Goal: Task Accomplishment & Management: Manage account settings

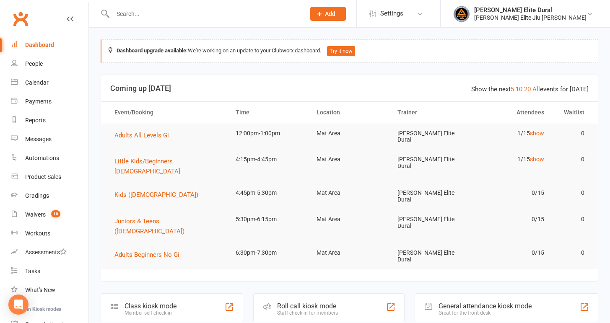
click at [153, 17] on input "text" at bounding box center [204, 14] width 189 height 12
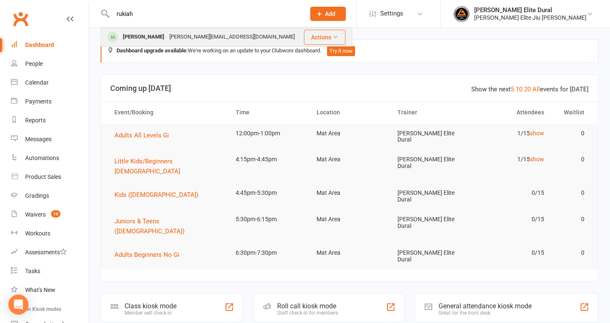
type input "rukiah"
click at [150, 41] on div "[PERSON_NAME]" at bounding box center [143, 37] width 47 height 12
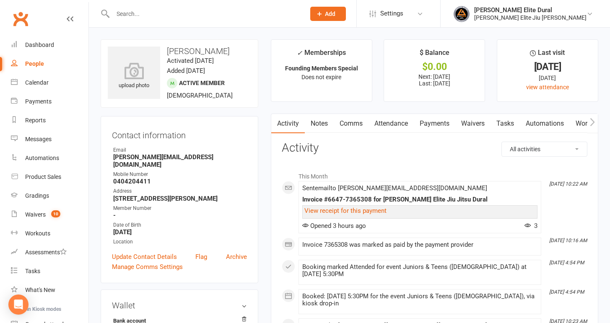
click at [439, 120] on link "Payments" at bounding box center [435, 123] width 42 height 19
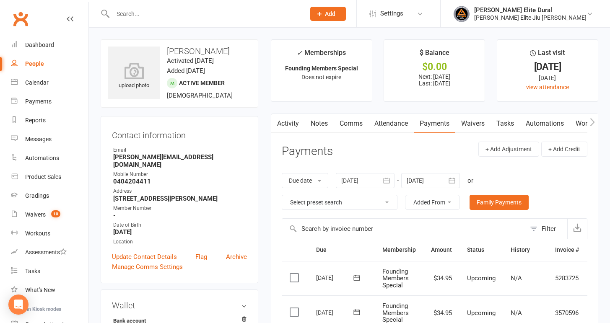
click at [452, 182] on icon "button" at bounding box center [452, 181] width 8 height 8
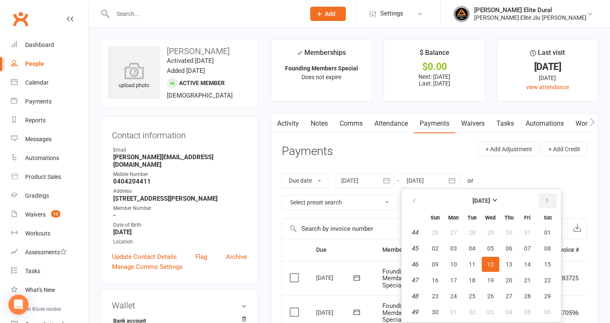
click at [548, 202] on icon "button" at bounding box center [547, 201] width 6 height 7
click at [552, 316] on button "07" at bounding box center [547, 312] width 21 height 15
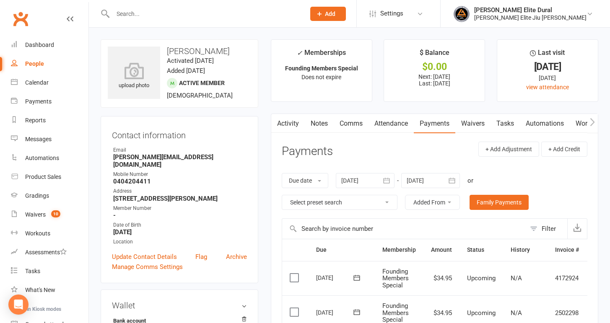
click at [458, 179] on button "button" at bounding box center [452, 180] width 15 height 15
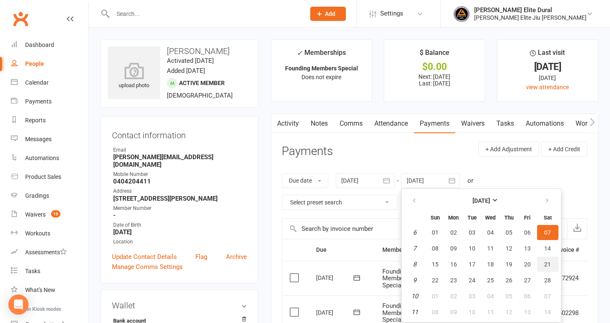
click at [551, 261] on span "21" at bounding box center [547, 264] width 7 height 7
type input "[DATE]"
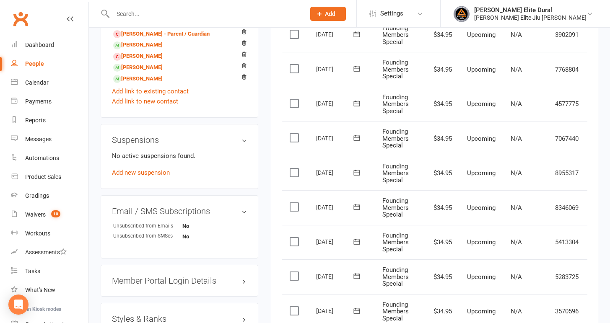
scroll to position [518, 0]
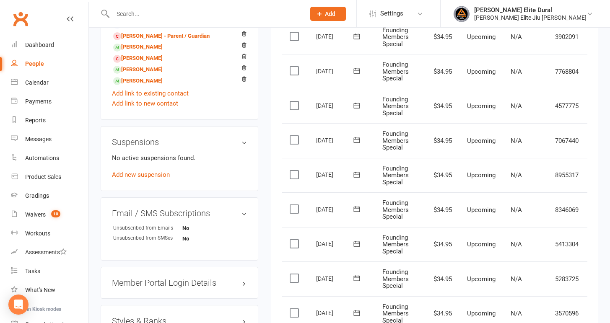
click at [358, 108] on icon at bounding box center [356, 105] width 6 height 5
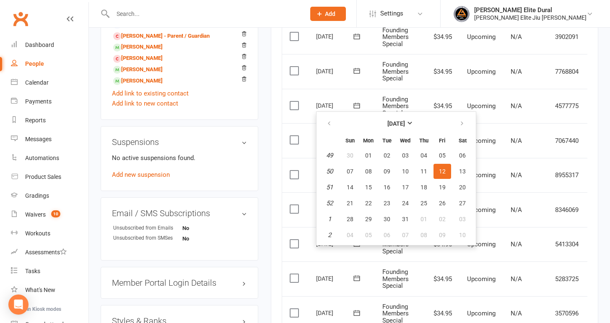
click at [387, 69] on span "Founding Members Special" at bounding box center [395, 71] width 26 height 21
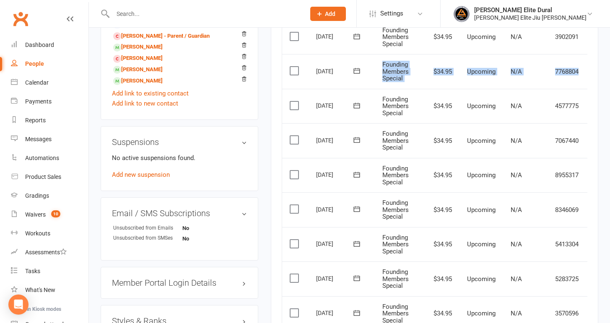
scroll to position [0, 25]
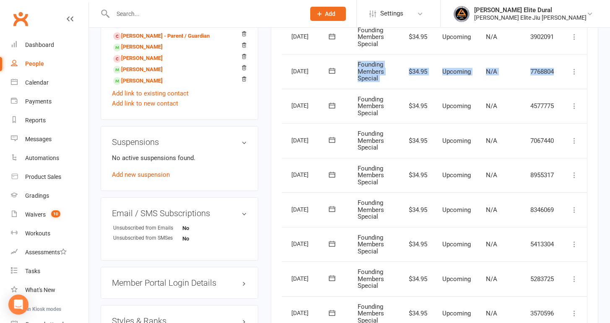
drag, startPoint x: 382, startPoint y: 64, endPoint x: 551, endPoint y: 78, distance: 170.0
click at [551, 78] on tr "Select this [DATE] [PERSON_NAME] Founding Members Special $34.95 Upcoming N/A 7…" at bounding box center [422, 71] width 330 height 35
click at [576, 74] on icon at bounding box center [574, 72] width 8 height 8
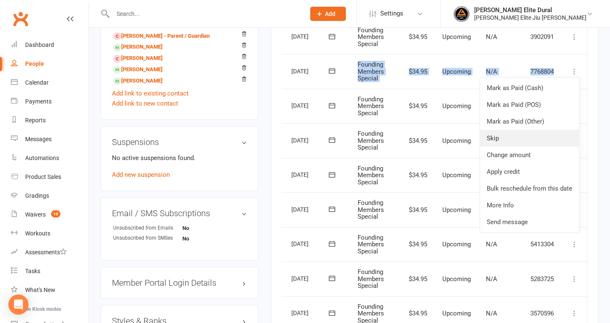
click at [520, 141] on link "Skip" at bounding box center [529, 138] width 99 height 17
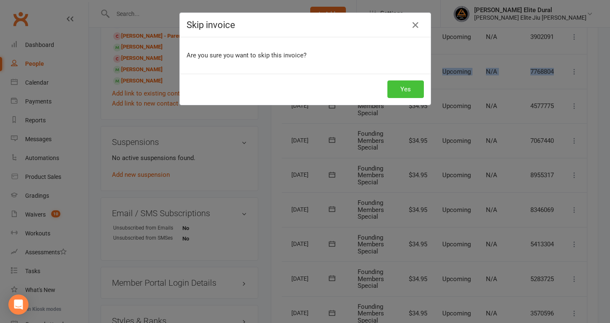
click at [401, 88] on button "Yes" at bounding box center [405, 90] width 36 height 18
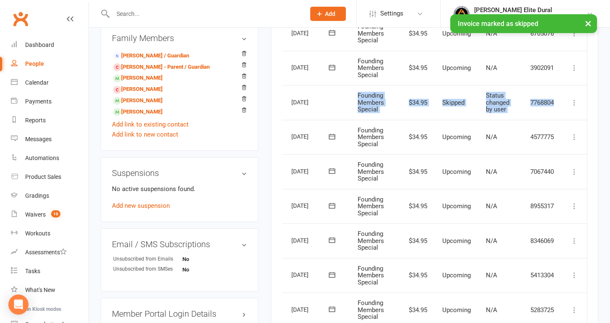
scroll to position [475, 0]
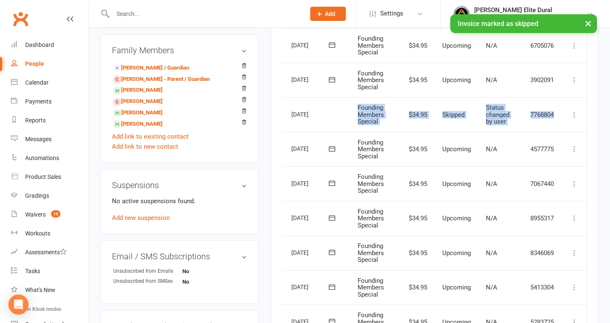
click at [576, 81] on icon at bounding box center [574, 80] width 8 height 8
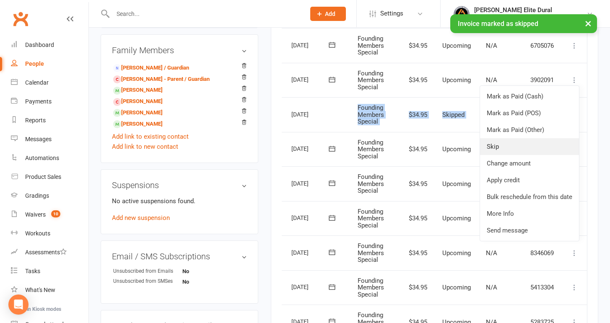
click at [525, 143] on link "Skip" at bounding box center [529, 146] width 99 height 17
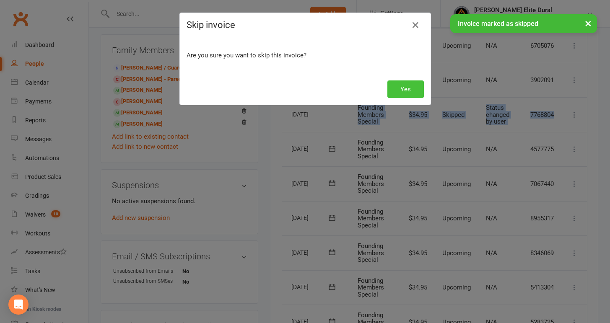
click at [398, 90] on button "Yes" at bounding box center [405, 90] width 36 height 18
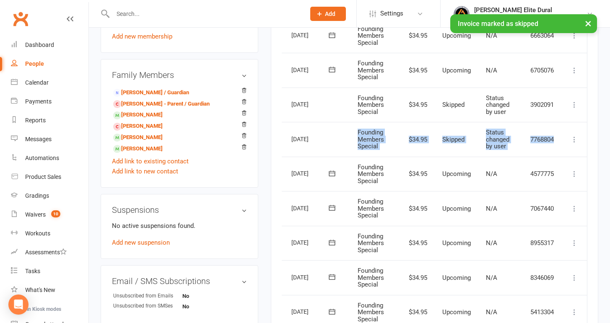
scroll to position [447, 0]
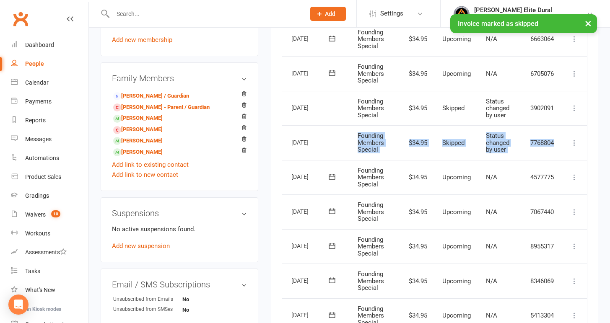
click at [577, 70] on icon at bounding box center [574, 74] width 8 height 8
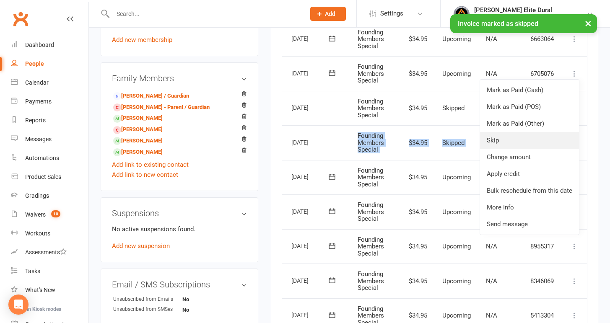
click at [529, 141] on link "Skip" at bounding box center [529, 140] width 99 height 17
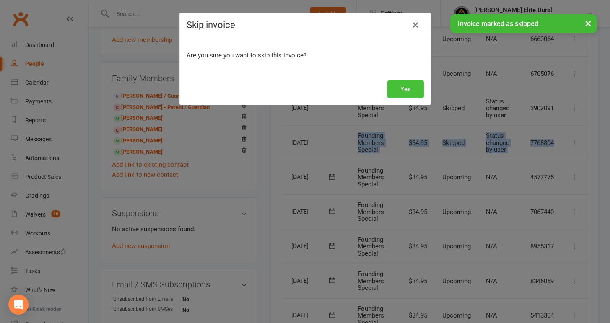
click at [418, 91] on button "Yes" at bounding box center [405, 90] width 36 height 18
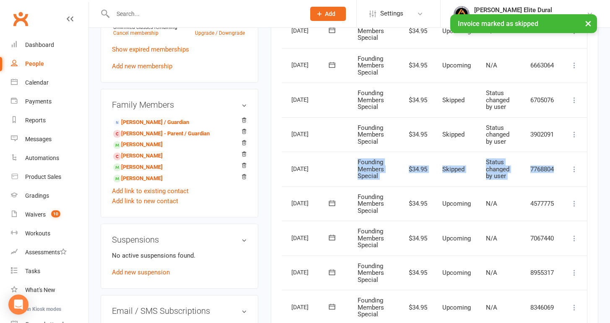
scroll to position [420, 0]
click at [575, 66] on icon at bounding box center [574, 66] width 8 height 8
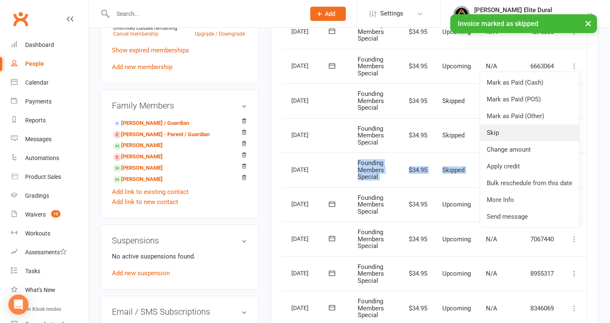
click at [526, 130] on link "Skip" at bounding box center [529, 133] width 99 height 17
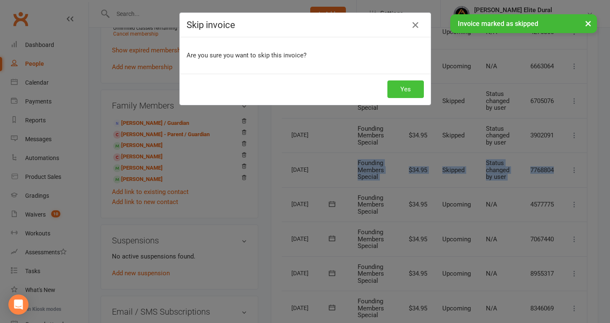
click at [403, 88] on button "Yes" at bounding box center [405, 90] width 36 height 18
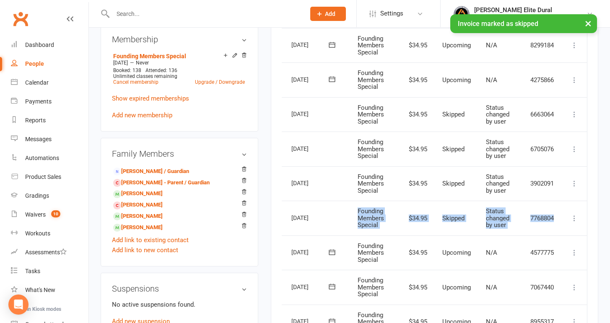
scroll to position [356, 0]
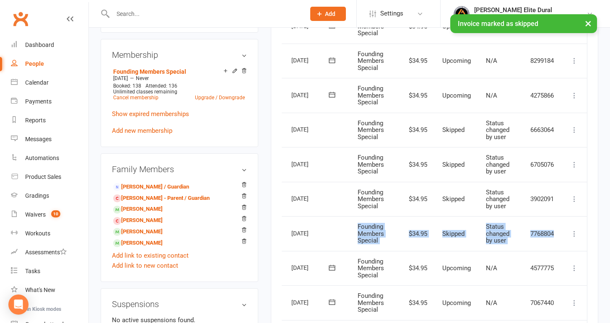
click at [574, 95] on icon at bounding box center [574, 95] width 8 height 8
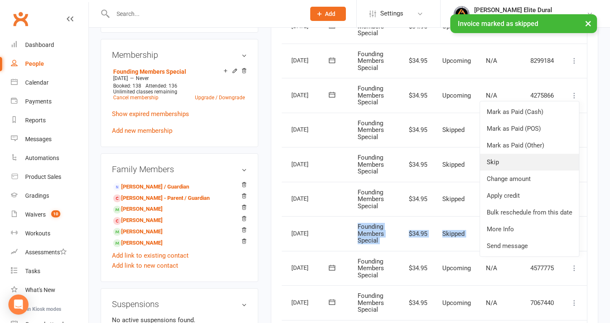
click at [525, 161] on link "Skip" at bounding box center [529, 162] width 99 height 17
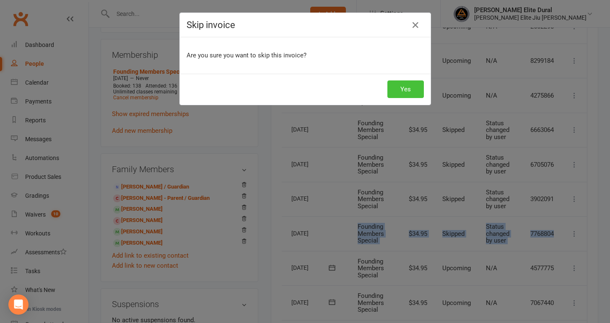
click at [404, 89] on button "Yes" at bounding box center [405, 90] width 36 height 18
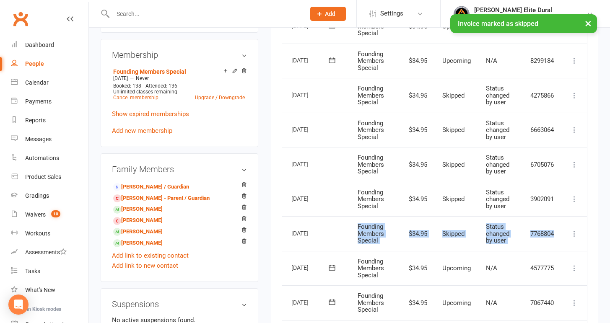
click at [469, 234] on td "Skipped" at bounding box center [457, 233] width 44 height 35
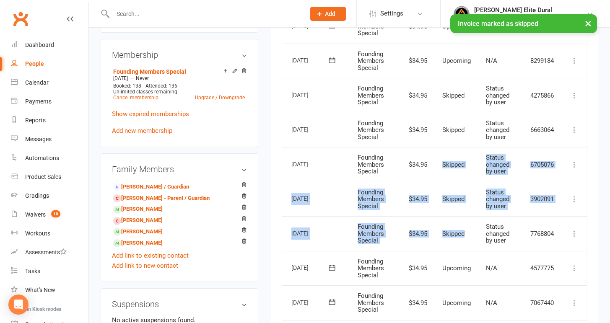
drag, startPoint x: 469, startPoint y: 234, endPoint x: 442, endPoint y: 166, distance: 73.2
click at [442, 166] on table "Due Contact Membership Amount Status History Invoice # Select this [DATE] [PERS…" at bounding box center [422, 304] width 330 height 843
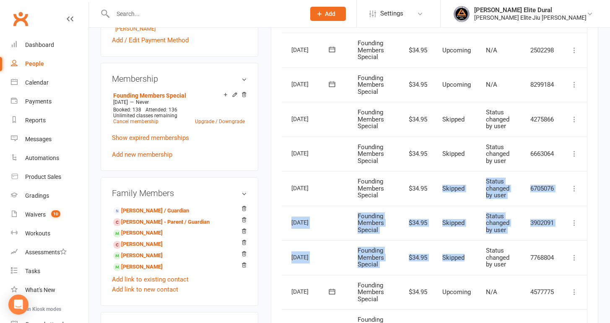
scroll to position [331, 0]
click at [575, 86] on icon at bounding box center [574, 85] width 8 height 8
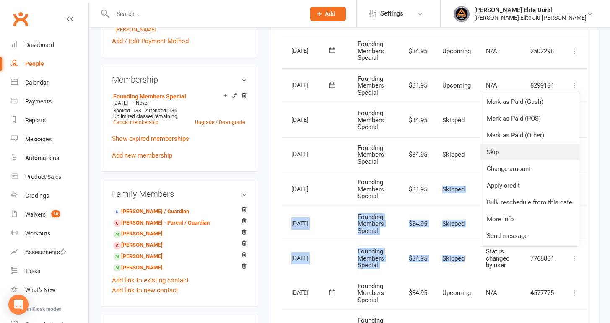
click at [520, 152] on link "Skip" at bounding box center [529, 152] width 99 height 17
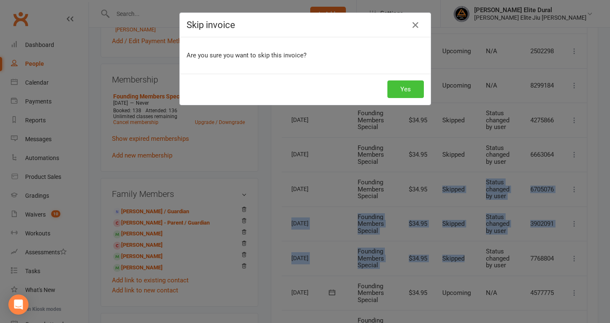
click at [403, 88] on button "Yes" at bounding box center [405, 90] width 36 height 18
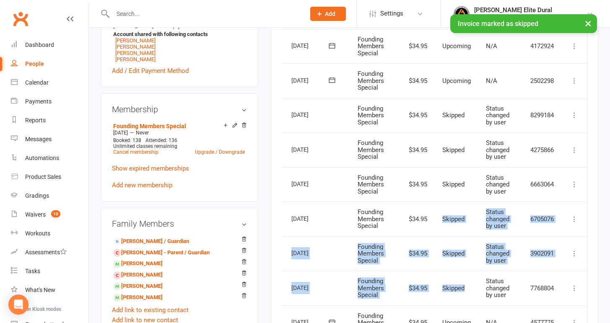
scroll to position [299, 0]
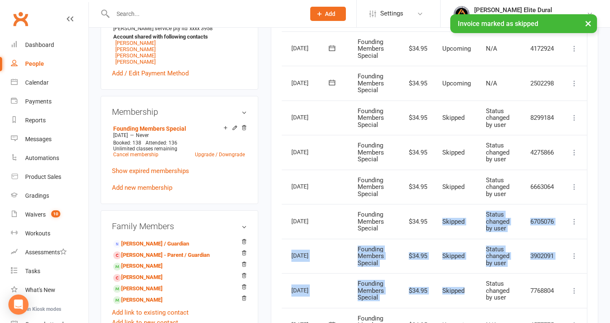
click at [576, 86] on icon at bounding box center [574, 83] width 8 height 8
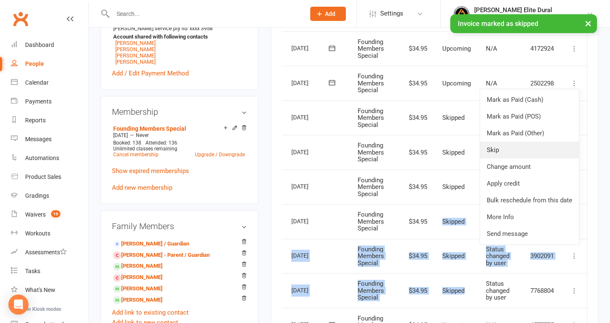
click at [498, 153] on link "Skip" at bounding box center [529, 150] width 99 height 17
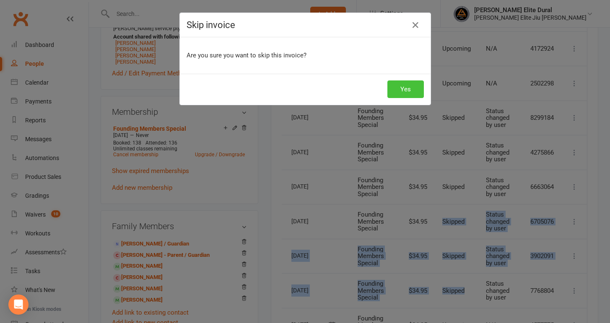
click at [411, 88] on button "Yes" at bounding box center [405, 90] width 36 height 18
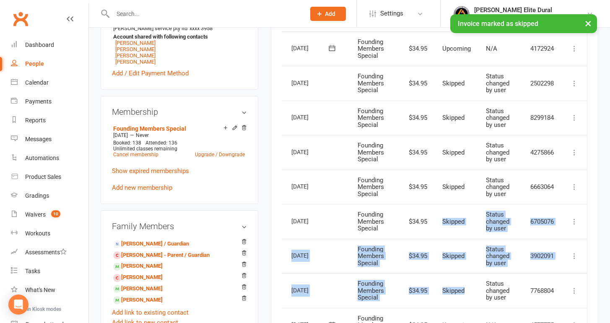
click at [332, 49] on icon at bounding box center [332, 48] width 8 height 8
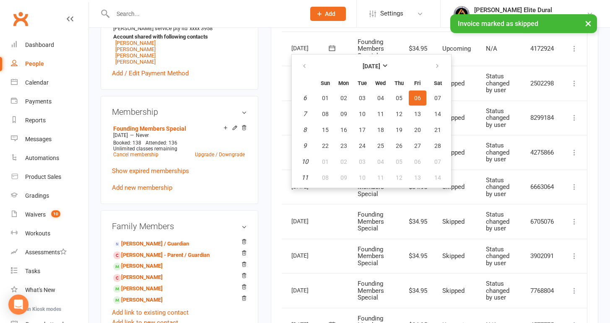
click at [397, 226] on td "Founding Members Special" at bounding box center [374, 221] width 49 height 35
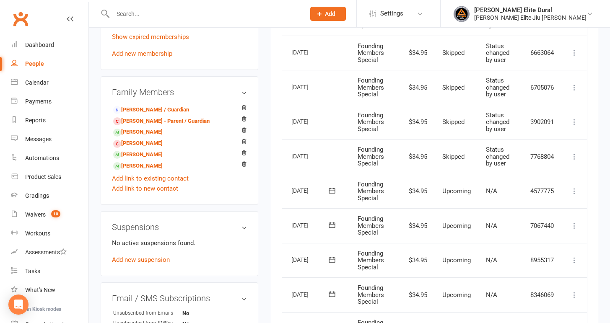
scroll to position [435, 0]
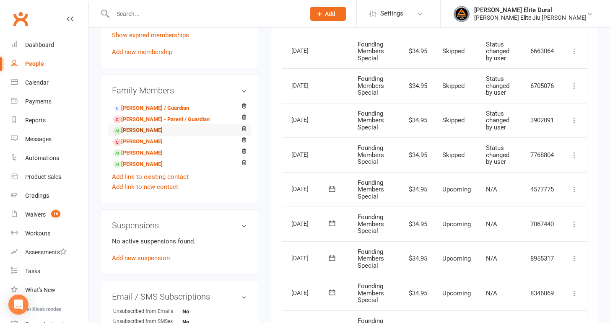
click at [160, 129] on link "[PERSON_NAME]" at bounding box center [137, 130] width 49 height 9
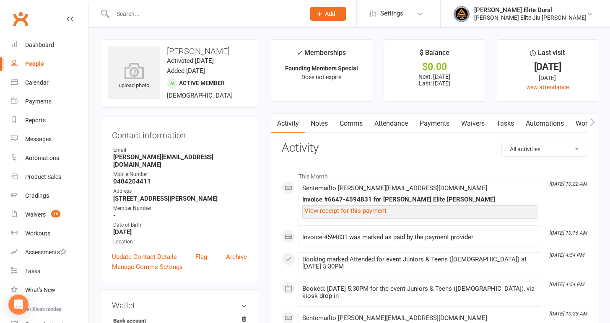
click at [438, 125] on link "Payments" at bounding box center [435, 123] width 42 height 19
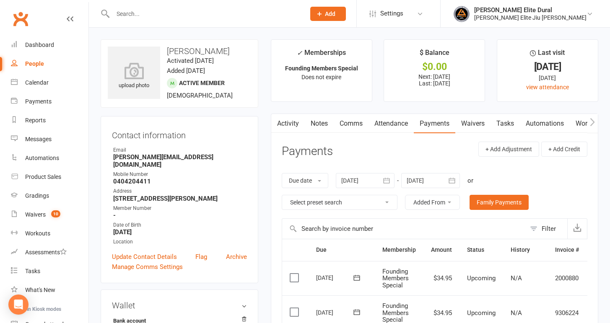
click at [455, 182] on icon "button" at bounding box center [452, 181] width 8 height 8
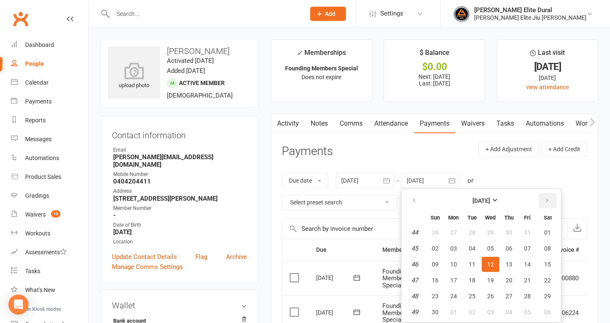
click at [552, 200] on button "button" at bounding box center [548, 200] width 18 height 15
click at [549, 310] on span "07" at bounding box center [547, 312] width 7 height 7
type input "[DATE]"
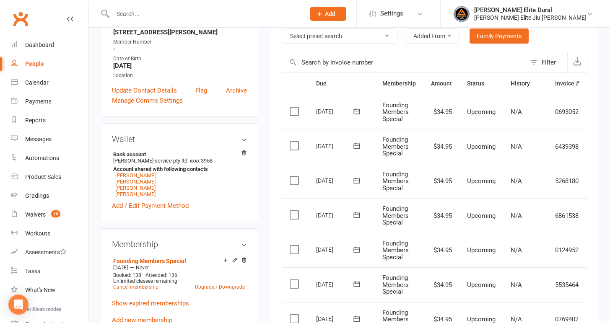
scroll to position [171, 0]
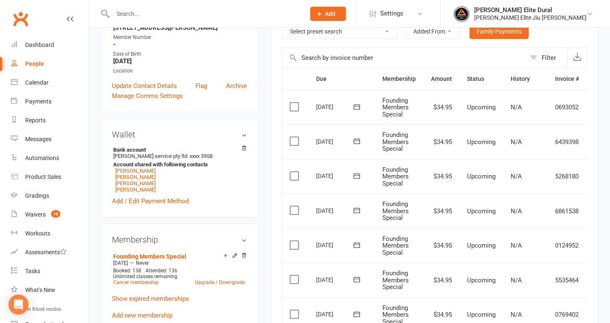
click at [357, 107] on icon at bounding box center [357, 107] width 8 height 8
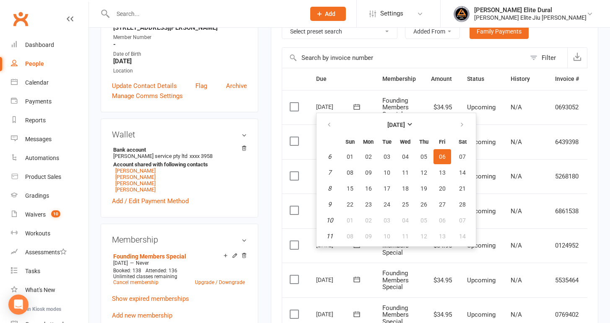
click at [354, 92] on td "[DATE] [DATE]" at bounding box center [342, 107] width 66 height 35
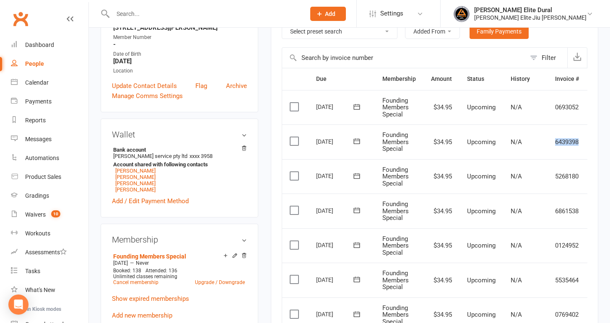
scroll to position [0, 25]
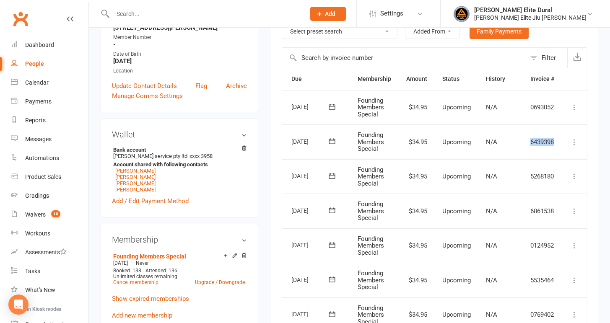
drag, startPoint x: 555, startPoint y: 141, endPoint x: 569, endPoint y: 142, distance: 13.8
click at [569, 142] on tr "Select this [DATE] [PERSON_NAME] Founding Members Special $34.95 Upcoming N/A 6…" at bounding box center [422, 142] width 330 height 35
click at [574, 142] on icon at bounding box center [574, 142] width 8 height 8
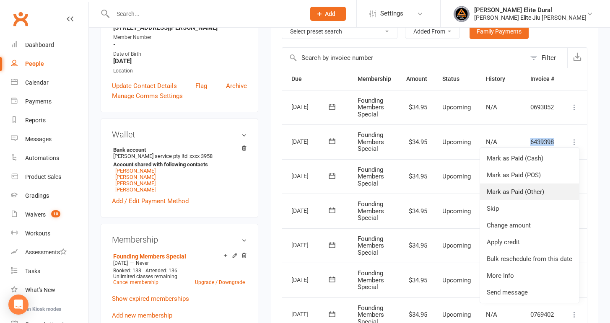
click at [535, 198] on link "Mark as Paid (Other)" at bounding box center [529, 192] width 99 height 17
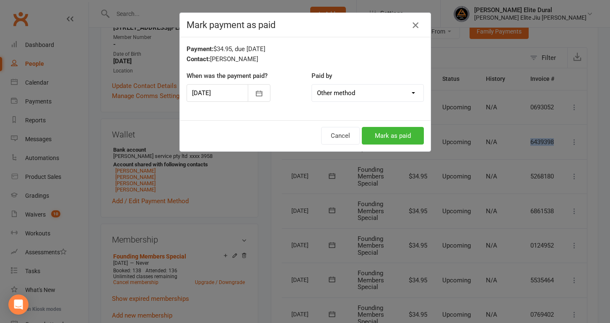
click at [417, 22] on icon "button" at bounding box center [416, 25] width 10 height 10
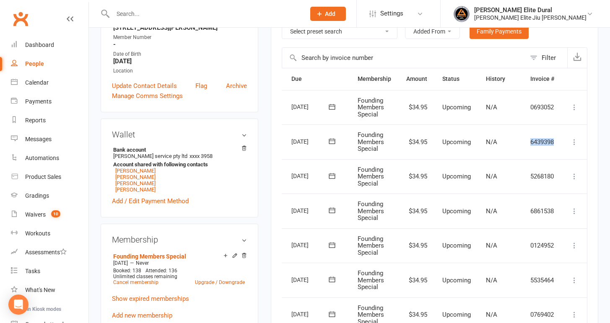
click at [575, 143] on icon at bounding box center [574, 142] width 8 height 8
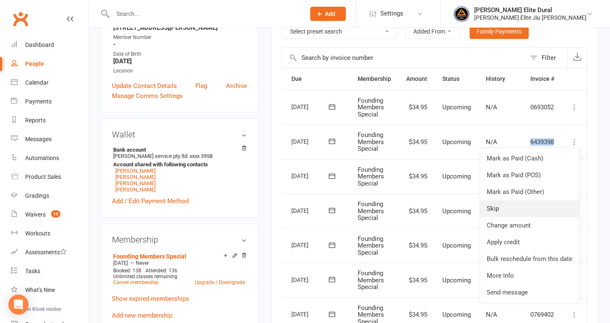
click at [518, 209] on link "Skip" at bounding box center [529, 208] width 99 height 17
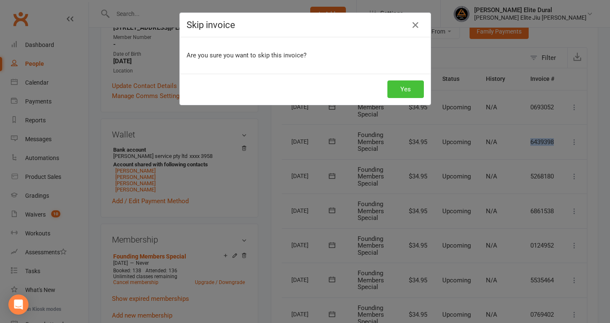
click at [406, 92] on button "Yes" at bounding box center [405, 90] width 36 height 18
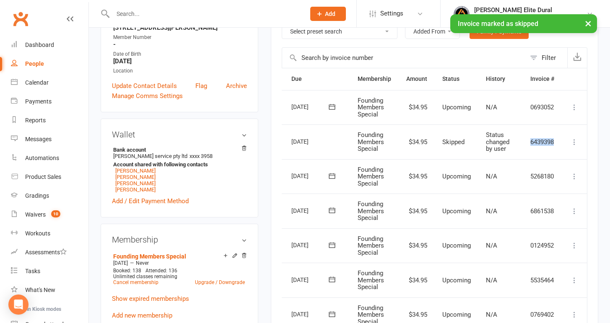
click at [574, 176] on icon at bounding box center [574, 176] width 8 height 8
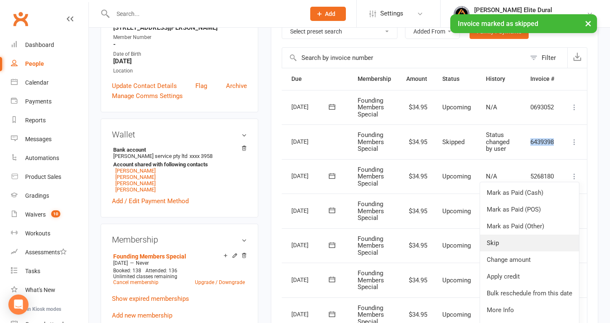
click at [529, 241] on link "Skip" at bounding box center [529, 243] width 99 height 17
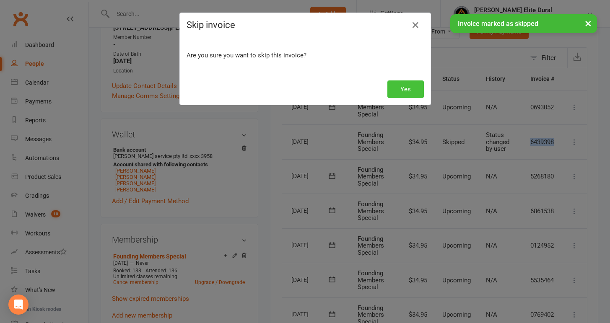
click at [407, 96] on button "Yes" at bounding box center [405, 90] width 36 height 18
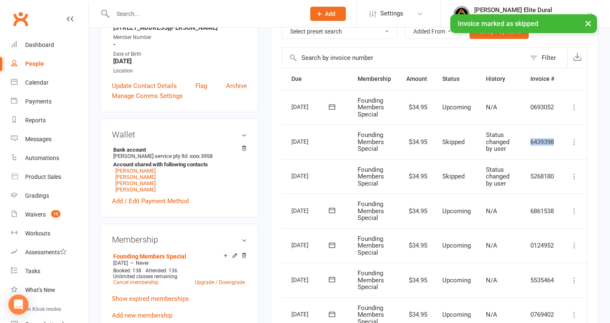
click at [578, 211] on icon at bounding box center [574, 211] width 8 height 8
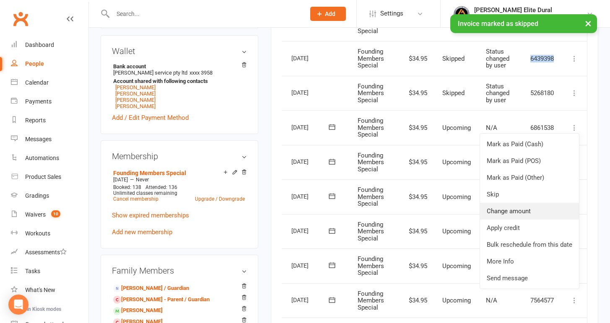
scroll to position [260, 0]
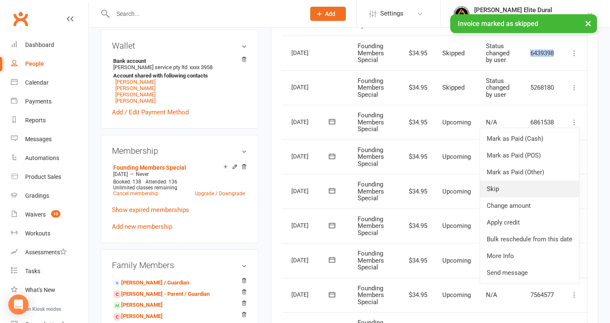
click at [535, 194] on link "Skip" at bounding box center [529, 189] width 99 height 17
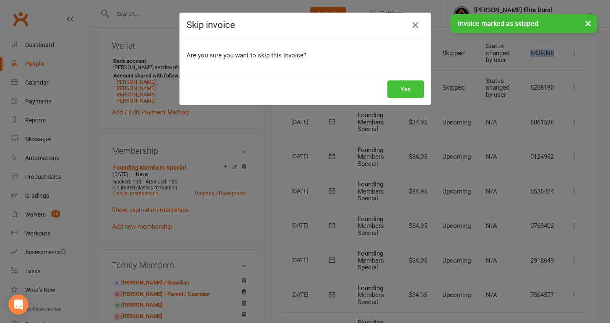
click at [414, 88] on button "Yes" at bounding box center [405, 90] width 36 height 18
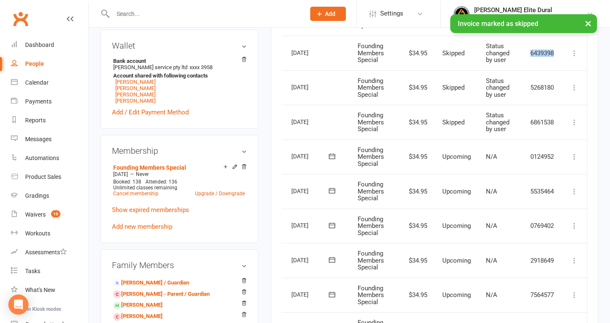
click at [575, 157] on icon at bounding box center [574, 157] width 8 height 8
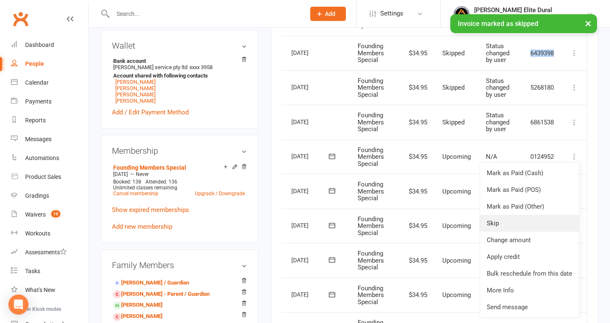
click at [525, 221] on link "Skip" at bounding box center [529, 223] width 99 height 17
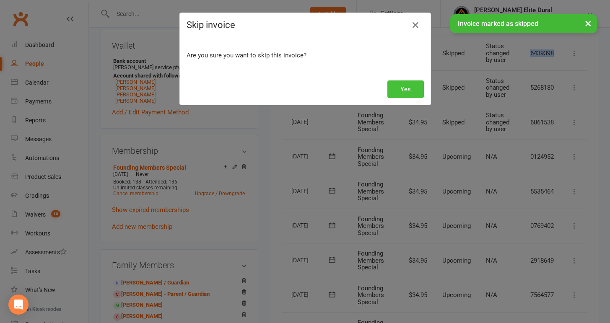
click at [405, 95] on button "Yes" at bounding box center [405, 90] width 36 height 18
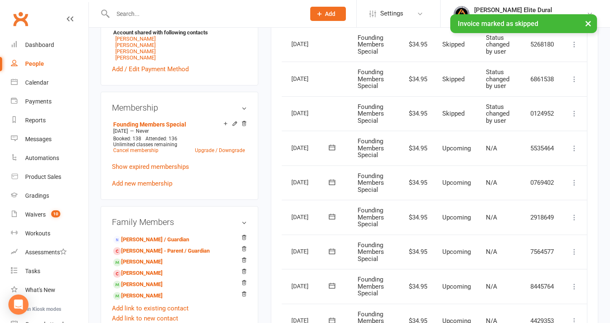
scroll to position [334, 0]
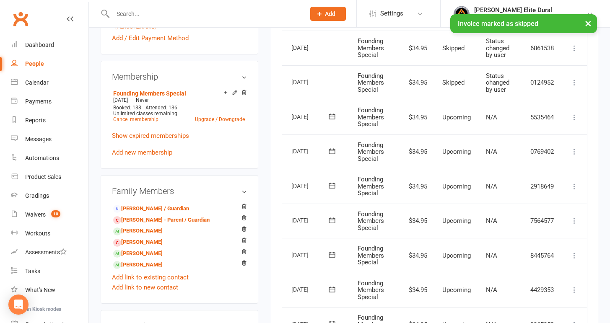
click at [574, 116] on icon at bounding box center [574, 117] width 8 height 8
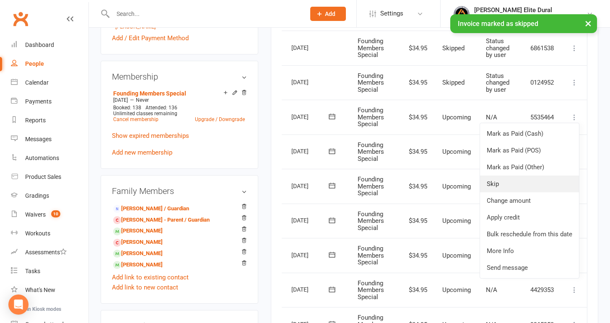
click at [512, 191] on link "Skip" at bounding box center [529, 184] width 99 height 17
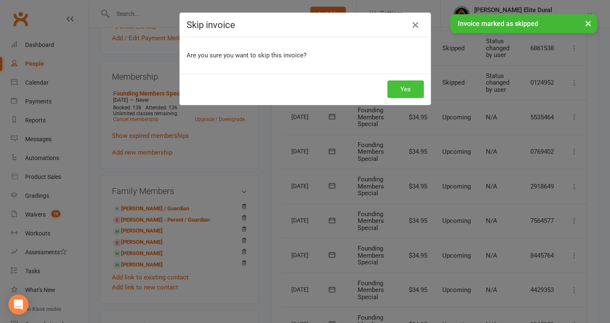
click at [400, 85] on button "Yes" at bounding box center [405, 90] width 36 height 18
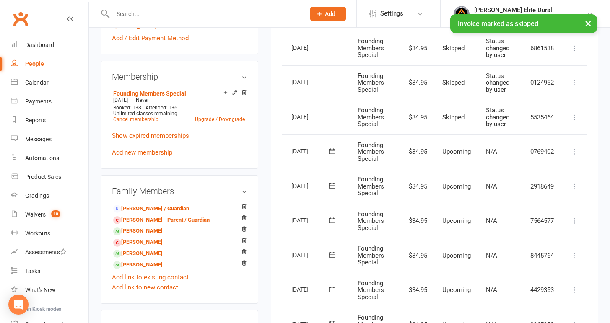
click at [575, 154] on icon at bounding box center [574, 152] width 8 height 8
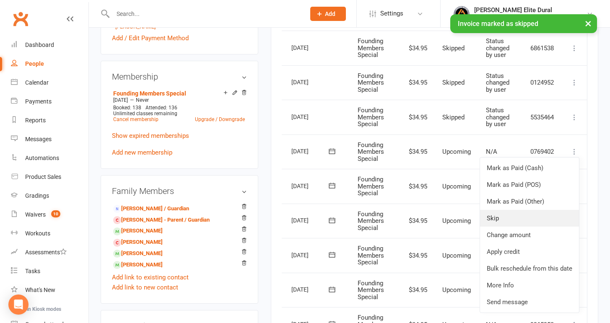
click at [533, 215] on link "Skip" at bounding box center [529, 218] width 99 height 17
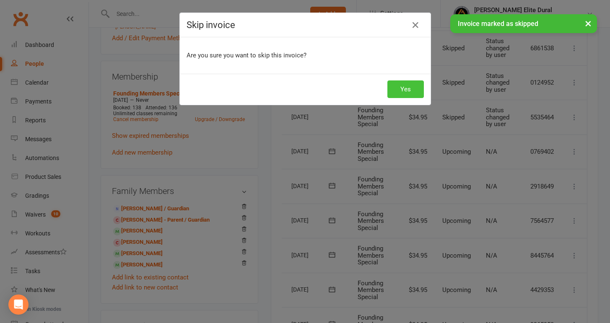
click at [414, 91] on button "Yes" at bounding box center [405, 90] width 36 height 18
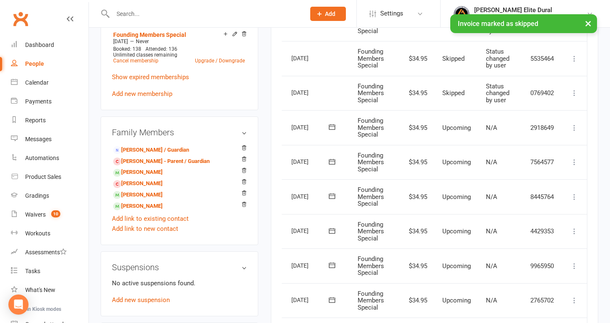
scroll to position [412, 0]
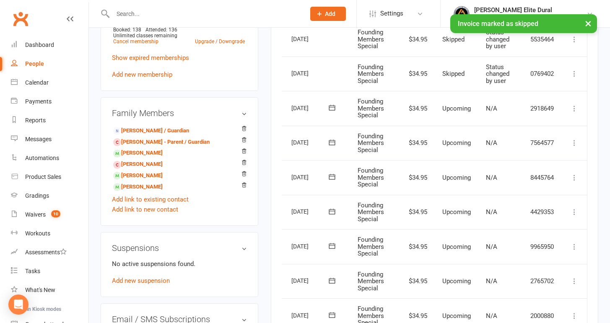
click at [574, 109] on icon at bounding box center [574, 108] width 8 height 8
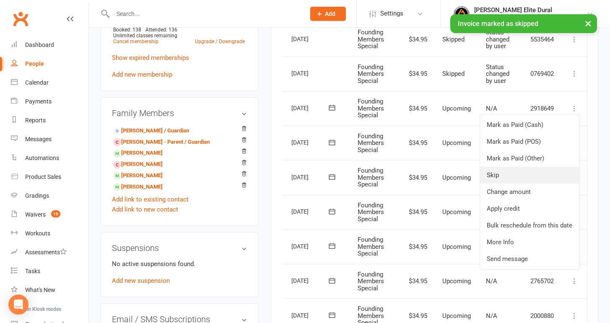
click at [507, 179] on link "Skip" at bounding box center [529, 175] width 99 height 17
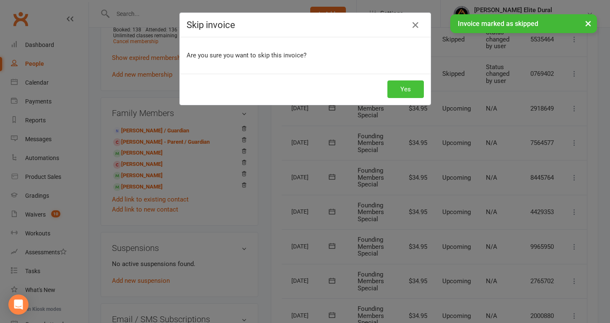
click at [404, 88] on button "Yes" at bounding box center [405, 90] width 36 height 18
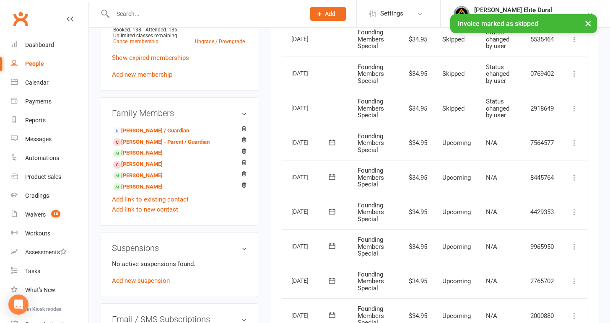
click at [331, 142] on icon at bounding box center [332, 142] width 6 height 5
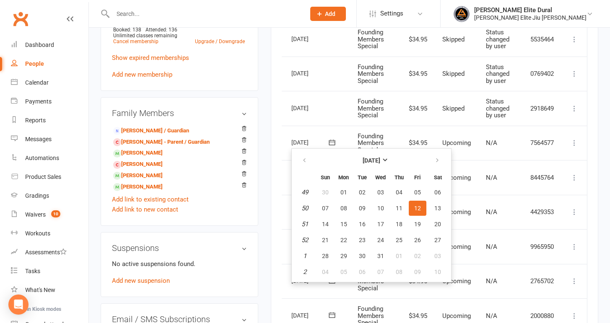
click at [356, 136] on td "Founding Members Special" at bounding box center [374, 143] width 49 height 35
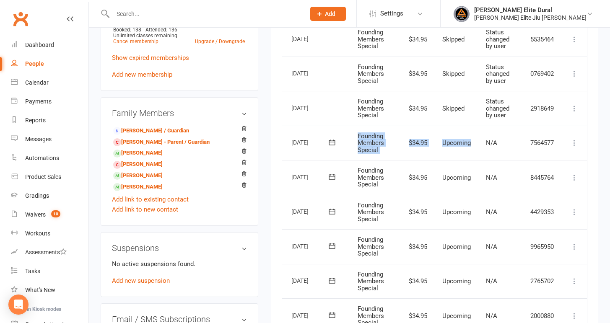
drag, startPoint x: 356, startPoint y: 133, endPoint x: 444, endPoint y: 152, distance: 90.1
click at [444, 152] on tr "Select this [DATE] [PERSON_NAME] Founding Members Special $34.95 Upcoming N/A 7…" at bounding box center [422, 143] width 330 height 35
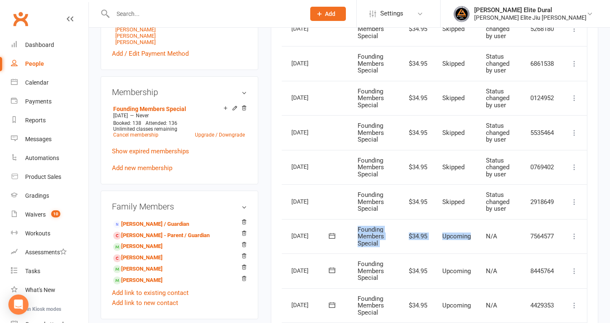
scroll to position [321, 0]
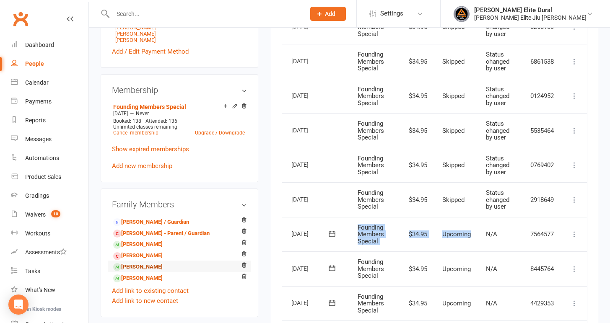
click at [158, 268] on link "[PERSON_NAME]" at bounding box center [137, 267] width 49 height 9
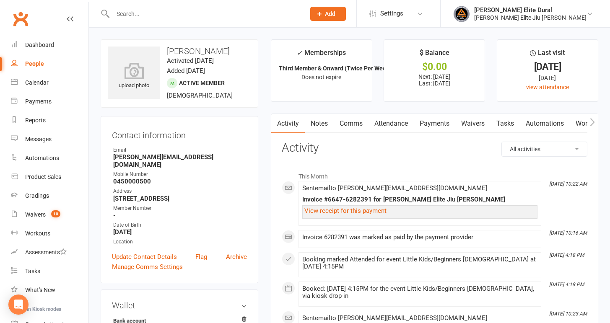
click at [437, 121] on link "Payments" at bounding box center [435, 123] width 42 height 19
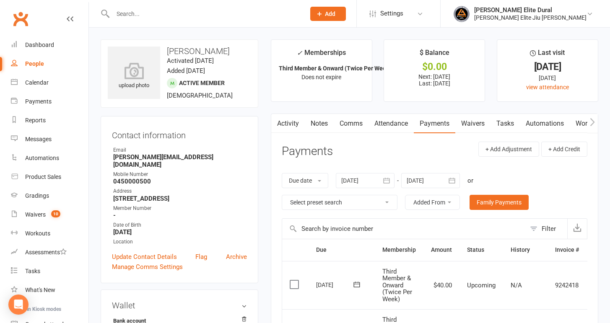
click at [452, 182] on icon "button" at bounding box center [452, 181] width 8 height 8
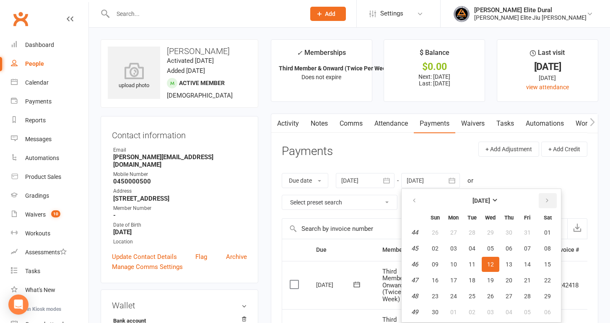
click at [551, 202] on button "button" at bounding box center [548, 200] width 18 height 15
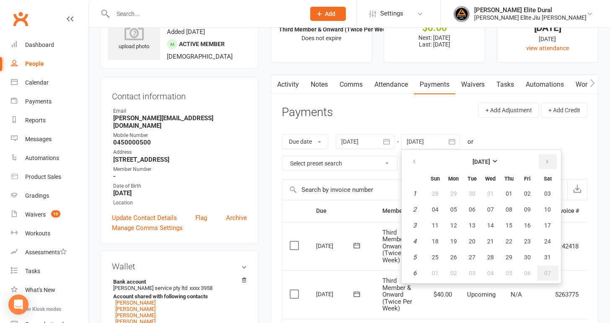
scroll to position [49, 0]
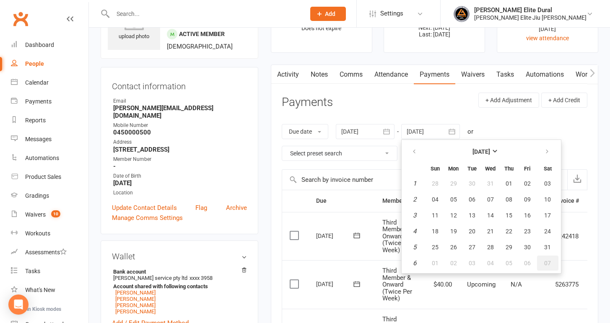
click at [548, 264] on span "07" at bounding box center [547, 263] width 7 height 7
type input "[DATE]"
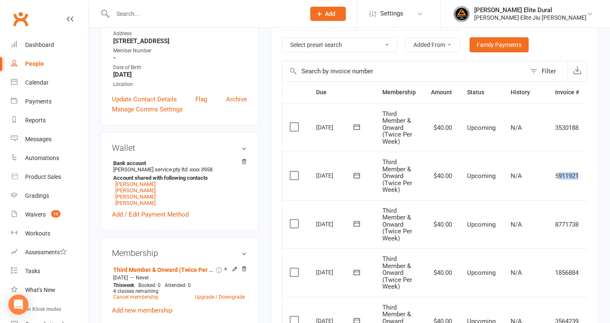
scroll to position [0, 25]
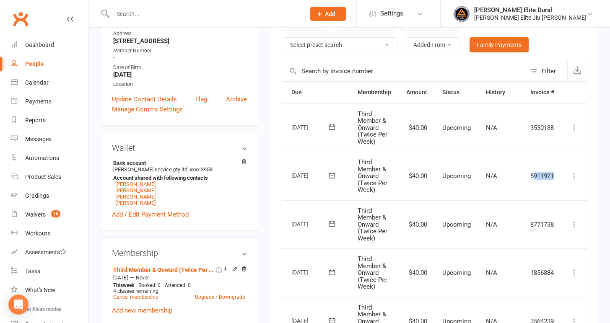
drag, startPoint x: 556, startPoint y: 175, endPoint x: 569, endPoint y: 176, distance: 13.1
click at [569, 176] on tr "Select this [DATE] [PERSON_NAME] Third Member & Onward (Twice Per Week) $40.00 …" at bounding box center [422, 176] width 330 height 49
click at [574, 176] on icon at bounding box center [574, 176] width 8 height 8
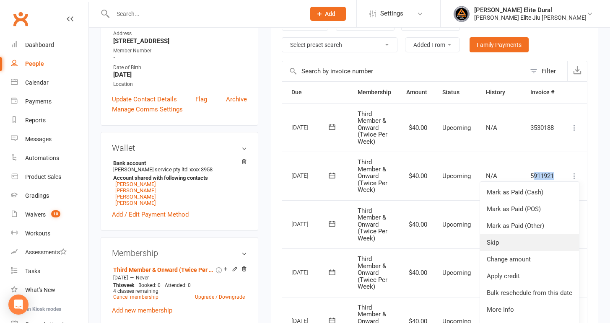
click at [520, 240] on link "Skip" at bounding box center [529, 242] width 99 height 17
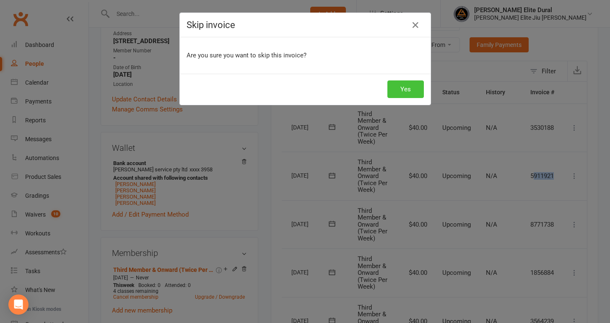
click at [411, 92] on button "Yes" at bounding box center [405, 90] width 36 height 18
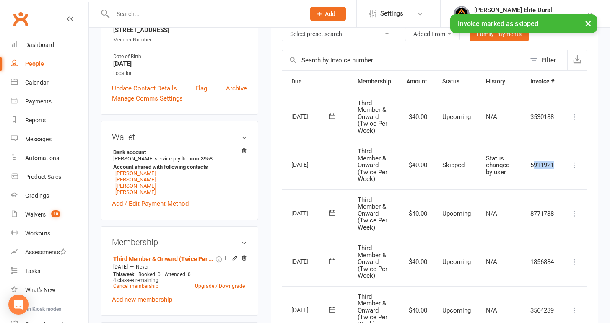
scroll to position [207, 0]
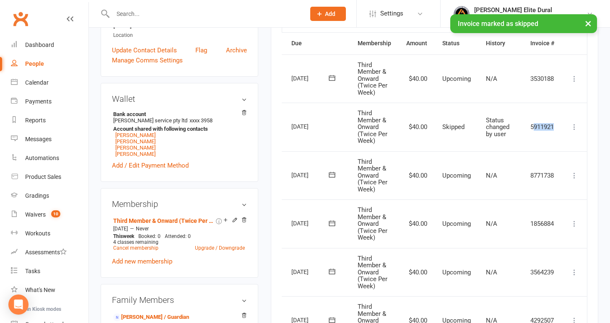
click at [577, 177] on icon at bounding box center [574, 176] width 8 height 8
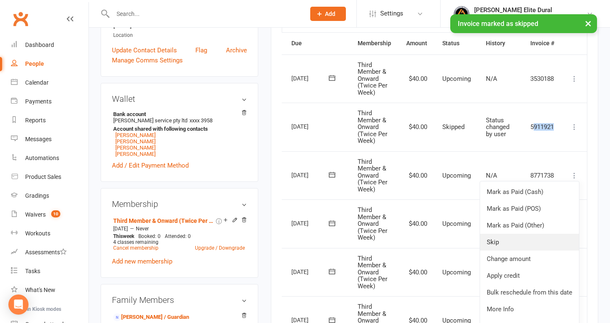
click at [530, 237] on link "Skip" at bounding box center [529, 242] width 99 height 17
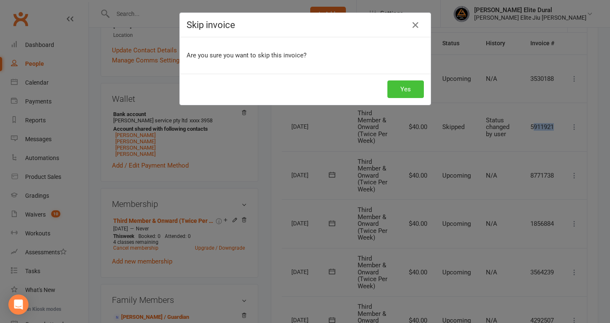
click at [417, 91] on button "Yes" at bounding box center [405, 90] width 36 height 18
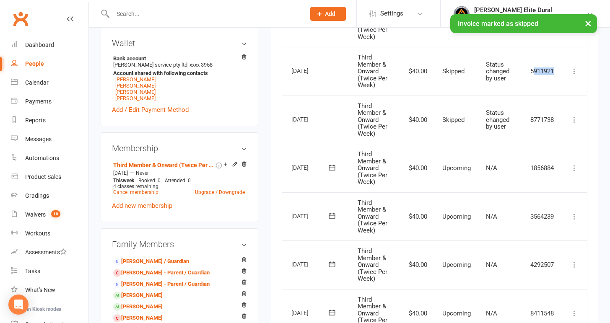
scroll to position [264, 0]
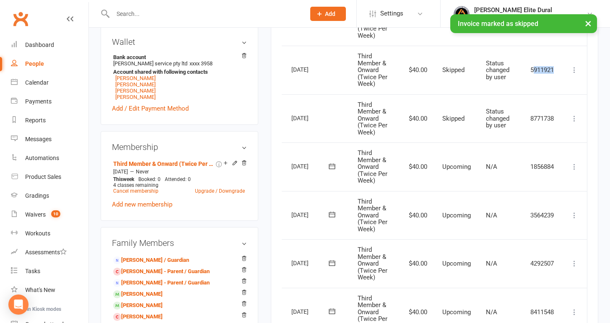
click at [575, 168] on icon at bounding box center [574, 167] width 8 height 8
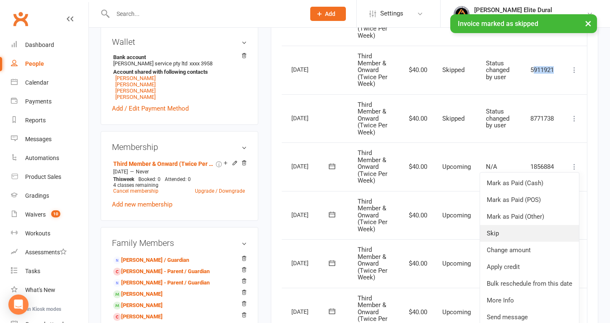
click at [524, 229] on link "Skip" at bounding box center [529, 233] width 99 height 17
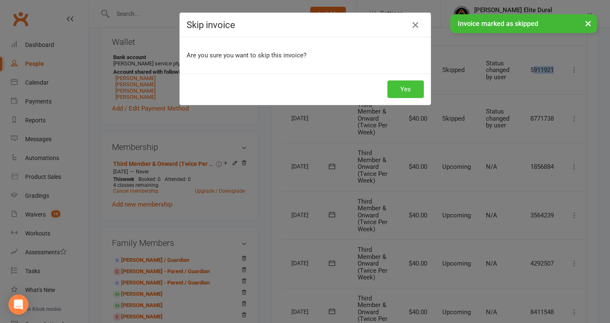
click at [416, 92] on button "Yes" at bounding box center [405, 90] width 36 height 18
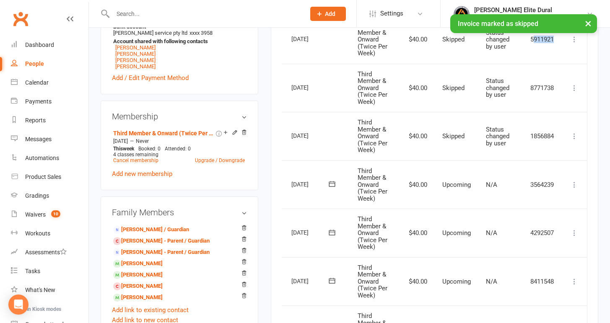
scroll to position [295, 0]
click at [575, 185] on icon at bounding box center [574, 184] width 8 height 8
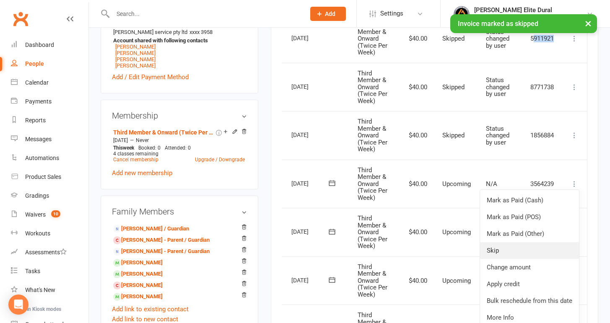
click at [523, 247] on link "Skip" at bounding box center [529, 250] width 99 height 17
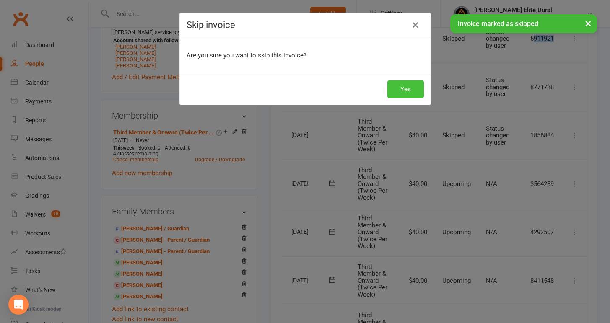
click at [413, 91] on button "Yes" at bounding box center [405, 90] width 36 height 18
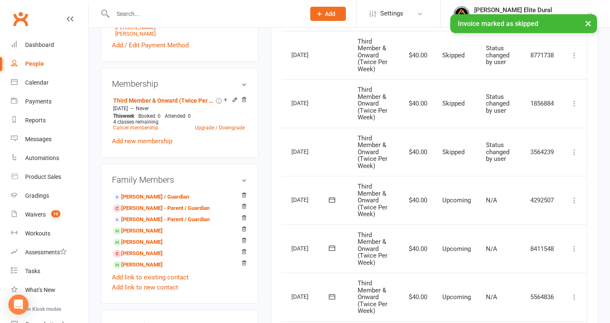
scroll to position [346, 0]
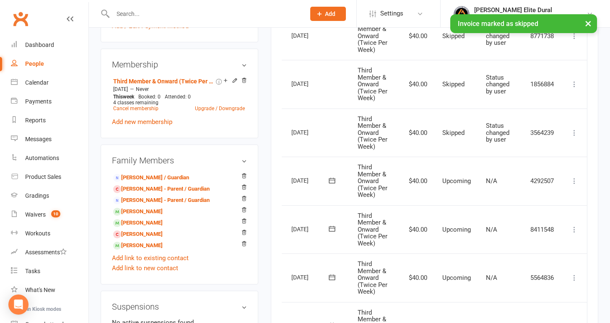
click at [578, 182] on icon at bounding box center [574, 181] width 8 height 8
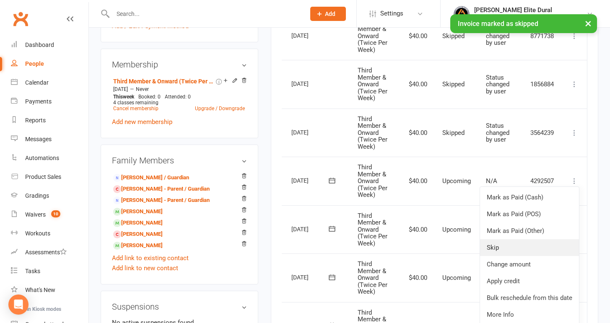
click at [522, 244] on link "Skip" at bounding box center [529, 247] width 99 height 17
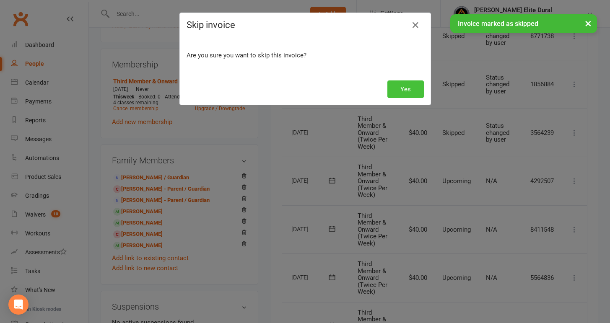
click at [414, 94] on button "Yes" at bounding box center [405, 90] width 36 height 18
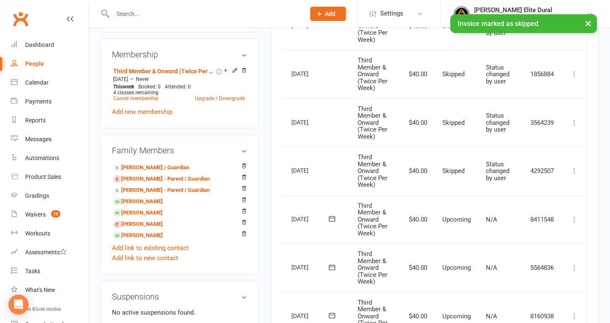
scroll to position [370, 0]
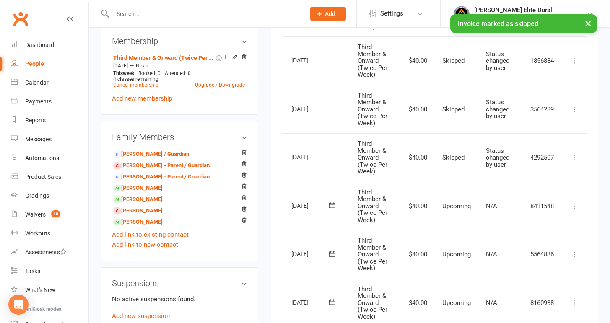
click at [575, 208] on icon at bounding box center [574, 206] width 8 height 8
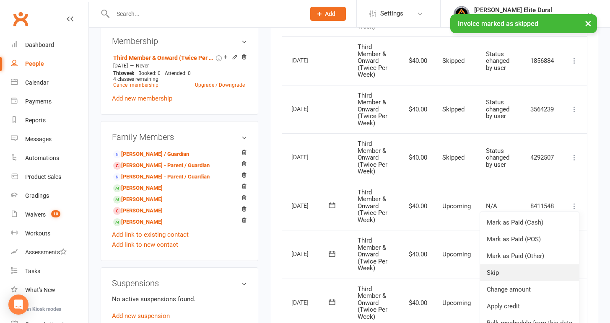
click at [512, 272] on link "Skip" at bounding box center [529, 273] width 99 height 17
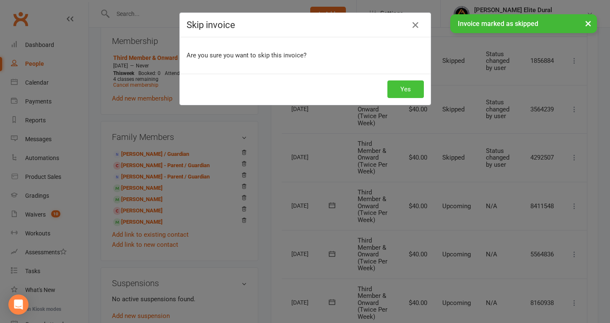
click at [407, 95] on button "Yes" at bounding box center [405, 90] width 36 height 18
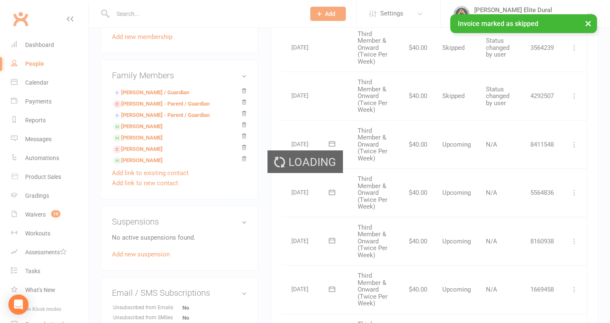
scroll to position [439, 0]
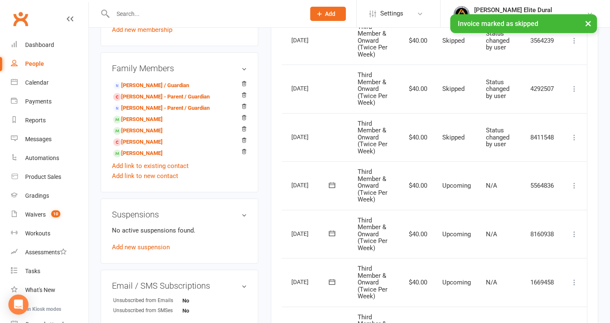
click at [571, 185] on icon at bounding box center [574, 186] width 8 height 8
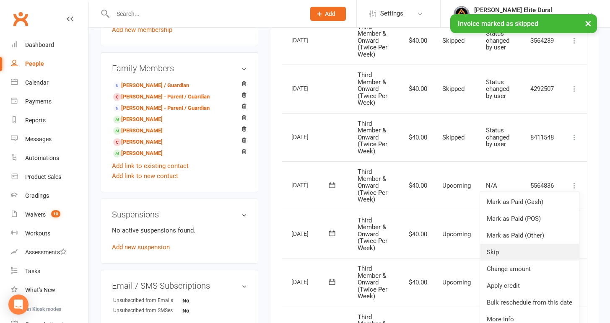
click at [525, 256] on link "Skip" at bounding box center [529, 252] width 99 height 17
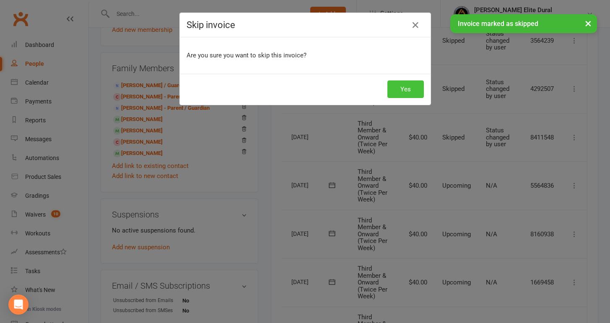
click at [413, 92] on button "Yes" at bounding box center [405, 90] width 36 height 18
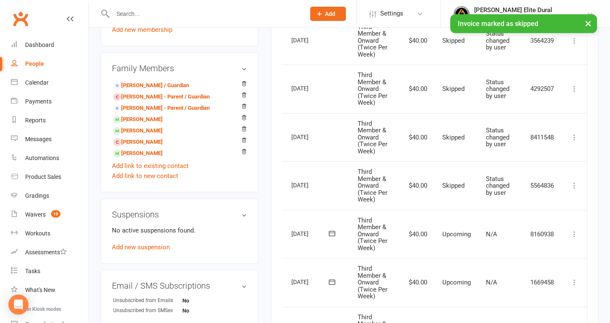
click at [332, 231] on icon at bounding box center [332, 233] width 6 height 5
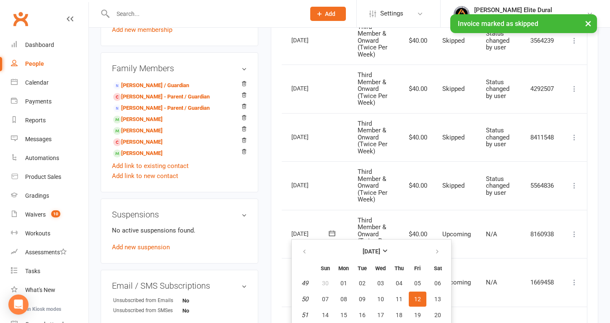
click at [342, 192] on td "[DATE]" at bounding box center [317, 185] width 66 height 49
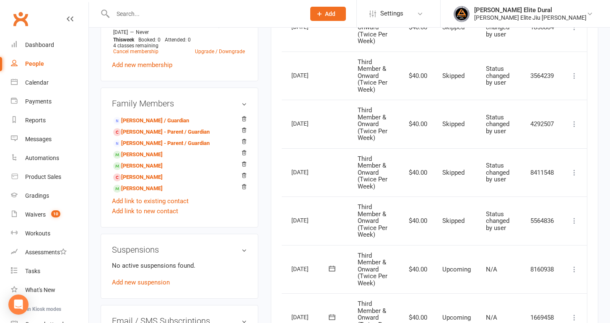
scroll to position [406, 0]
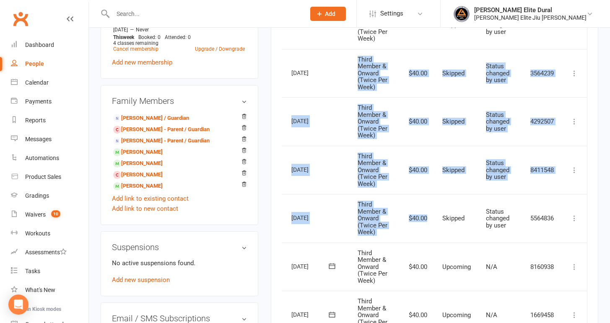
drag, startPoint x: 400, startPoint y: 236, endPoint x: 358, endPoint y: 58, distance: 182.6
click at [358, 58] on span "Third Member & Onward (Twice Per Week)" at bounding box center [373, 73] width 30 height 35
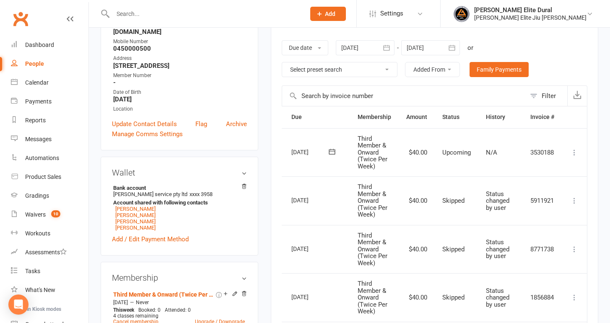
scroll to position [129, 0]
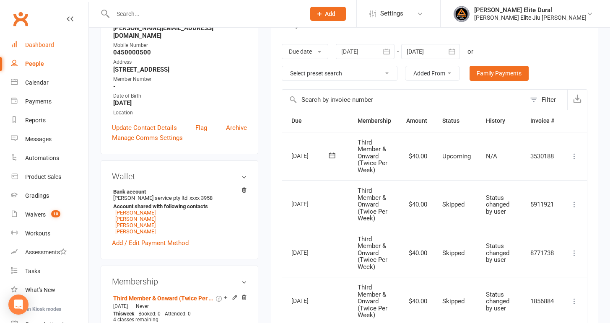
click at [32, 44] on div "Dashboard" at bounding box center [39, 45] width 29 height 7
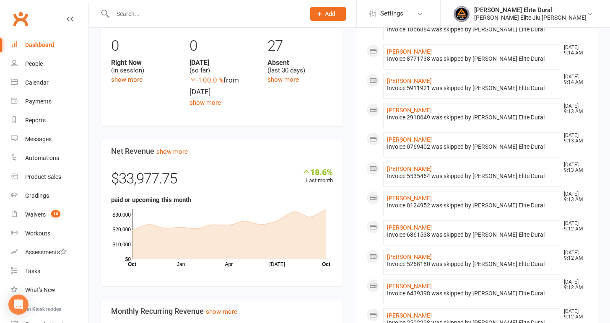
scroll to position [663, 0]
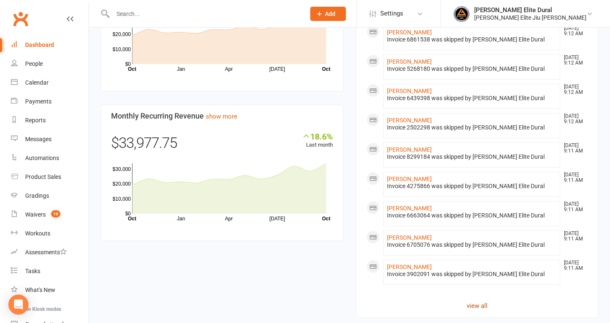
click at [478, 301] on link "view all" at bounding box center [477, 306] width 222 height 10
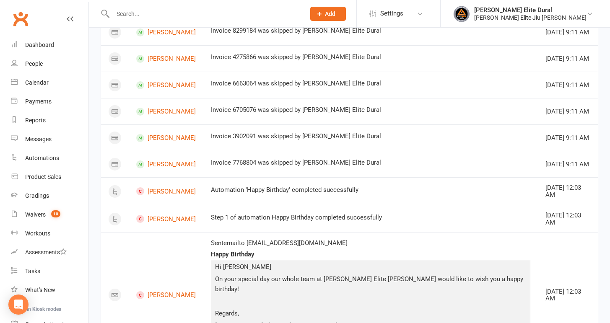
scroll to position [471, 0]
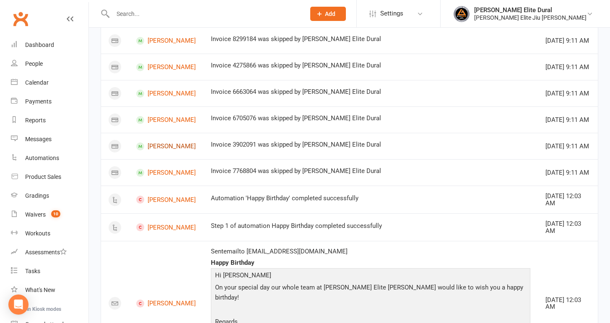
click at [179, 146] on link "[PERSON_NAME]" at bounding box center [166, 147] width 60 height 8
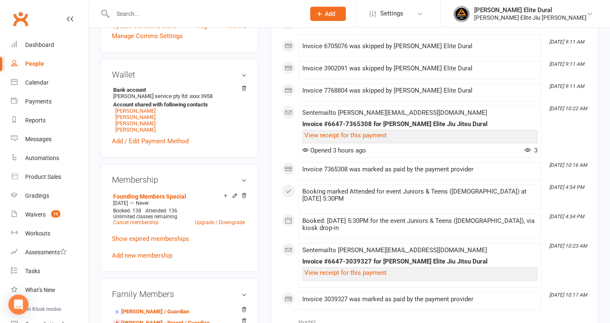
scroll to position [231, 0]
click at [139, 122] on link "[PERSON_NAME]" at bounding box center [135, 123] width 40 height 6
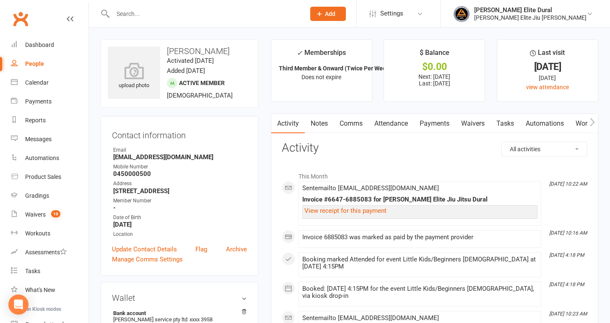
click at [435, 127] on link "Payments" at bounding box center [435, 123] width 42 height 19
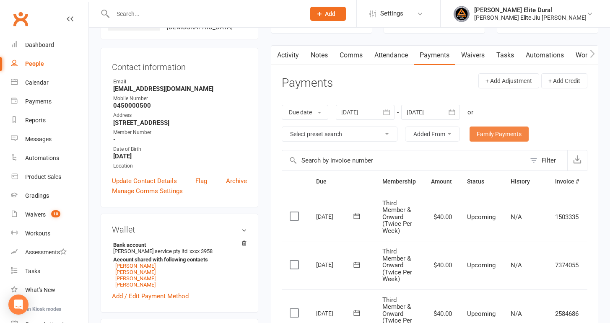
scroll to position [64, 0]
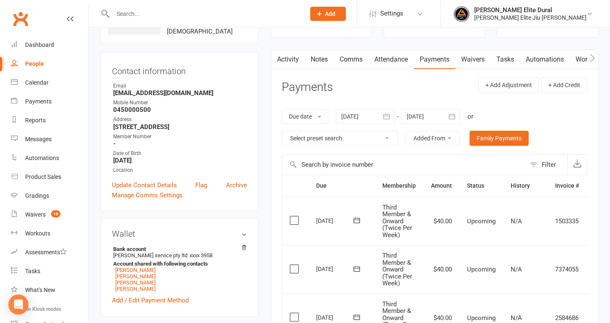
click at [453, 116] on icon "button" at bounding box center [452, 116] width 8 height 8
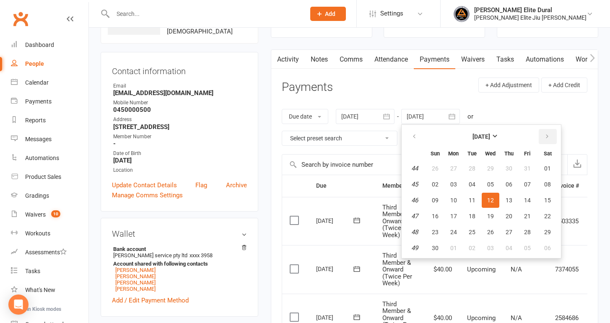
click at [549, 140] on icon "button" at bounding box center [547, 136] width 6 height 7
click at [550, 244] on button "07" at bounding box center [547, 248] width 21 height 15
type input "[DATE]"
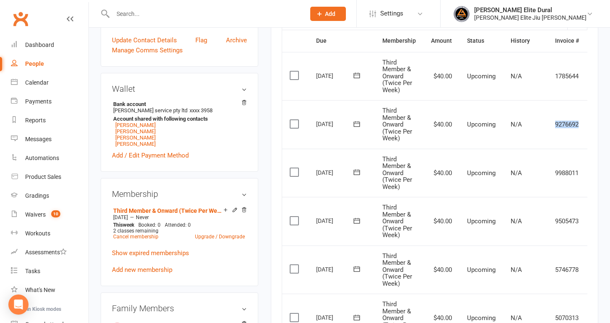
scroll to position [0, 25]
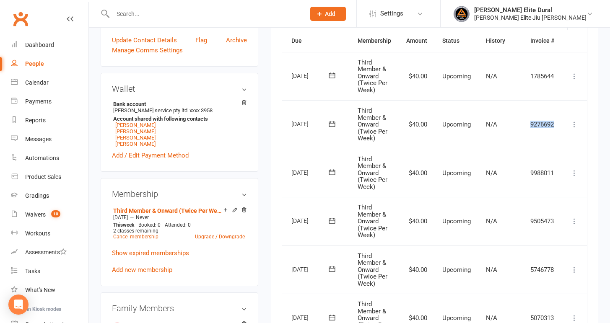
drag, startPoint x: 537, startPoint y: 122, endPoint x: 575, endPoint y: 125, distance: 38.2
click at [575, 125] on tr "Select this [DATE] [PERSON_NAME] Third Member & Onward (Twice Per Week) $40.00 …" at bounding box center [422, 124] width 330 height 49
click at [575, 125] on icon at bounding box center [574, 124] width 8 height 8
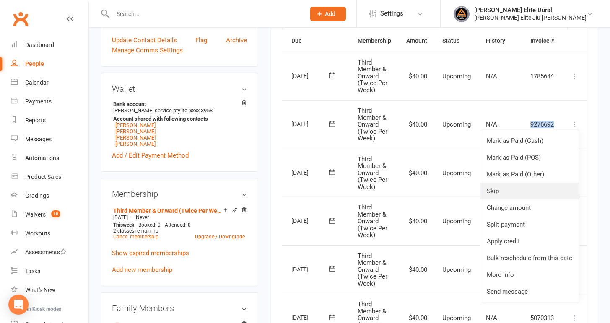
click at [509, 191] on link "Skip" at bounding box center [529, 191] width 99 height 17
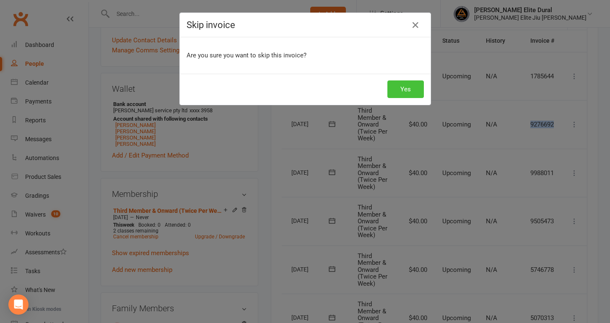
click at [421, 94] on button "Yes" at bounding box center [405, 90] width 36 height 18
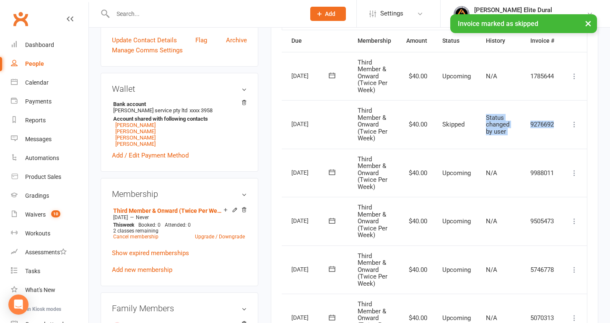
click at [576, 173] on icon at bounding box center [574, 173] width 8 height 8
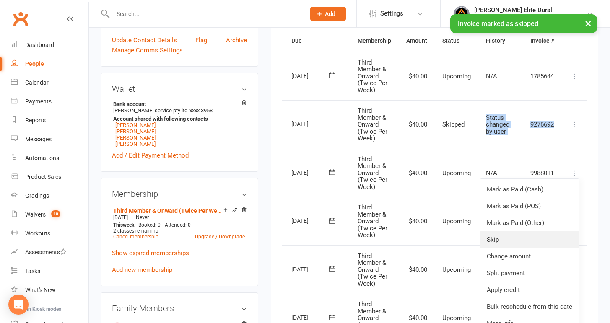
click at [522, 240] on link "Skip" at bounding box center [529, 239] width 99 height 17
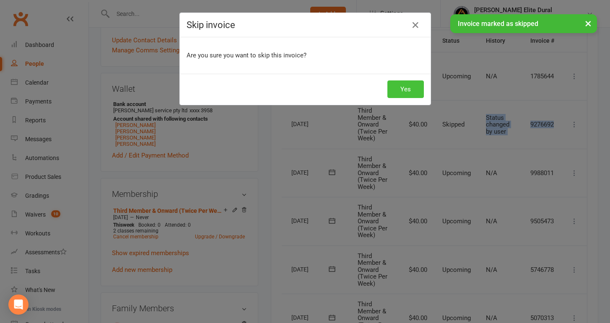
click at [411, 92] on button "Yes" at bounding box center [405, 90] width 36 height 18
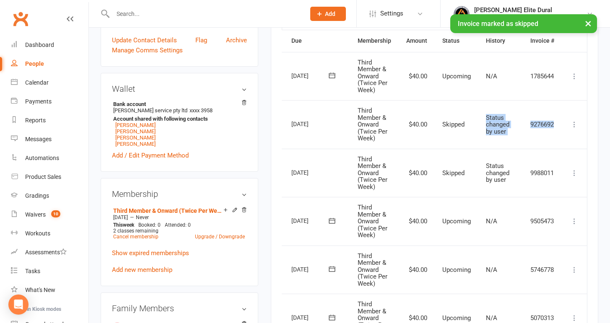
scroll to position [261, 0]
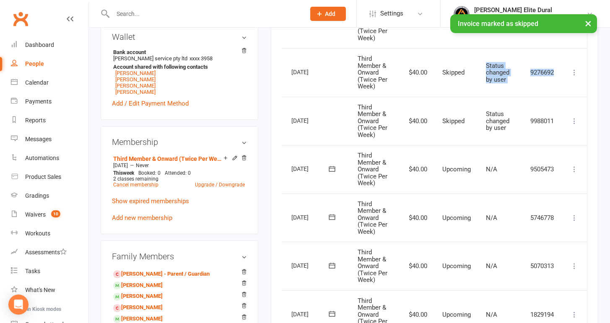
click at [574, 167] on icon at bounding box center [574, 169] width 8 height 8
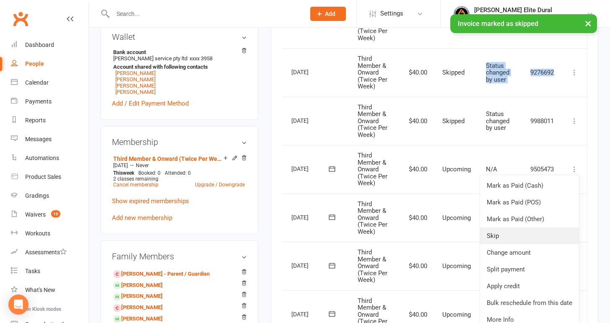
click at [513, 238] on link "Skip" at bounding box center [529, 236] width 99 height 17
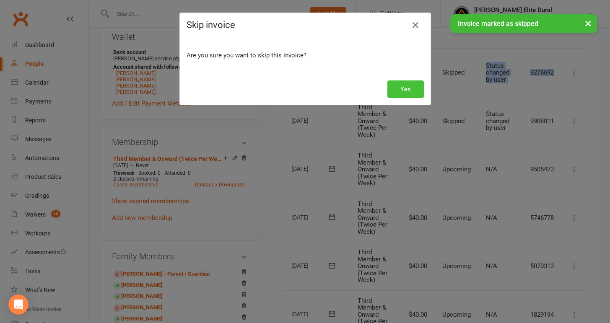
click at [406, 90] on button "Yes" at bounding box center [405, 90] width 36 height 18
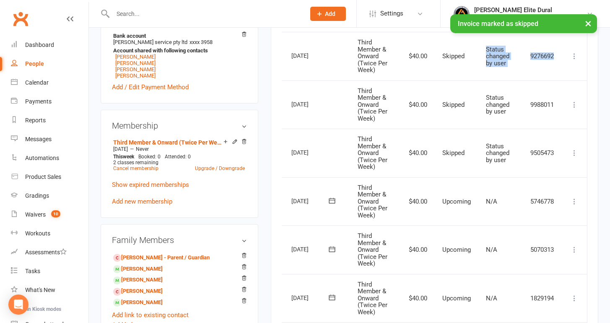
scroll to position [279, 0]
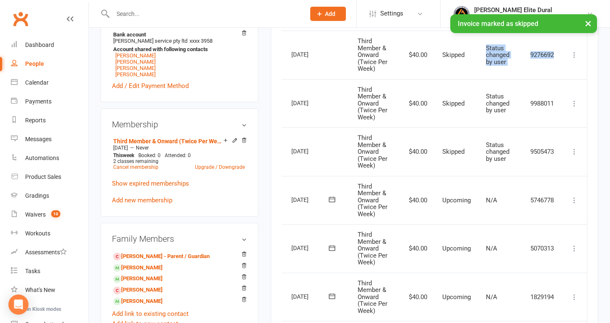
click at [575, 197] on icon at bounding box center [574, 200] width 8 height 8
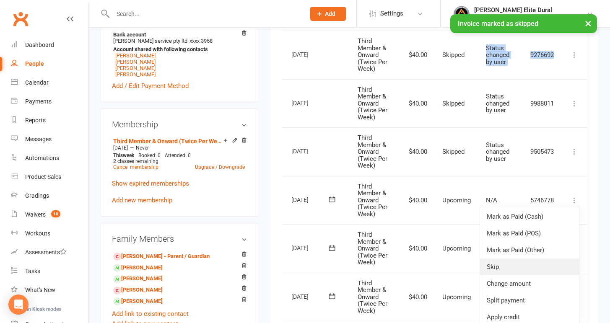
click at [511, 266] on link "Skip" at bounding box center [529, 267] width 99 height 17
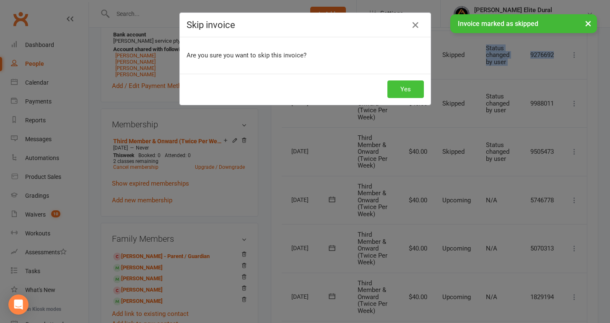
click at [412, 92] on button "Yes" at bounding box center [405, 90] width 36 height 18
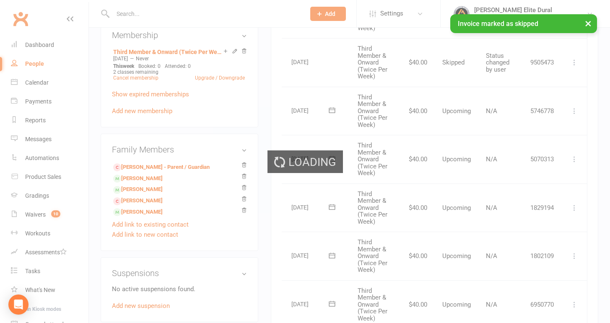
scroll to position [371, 0]
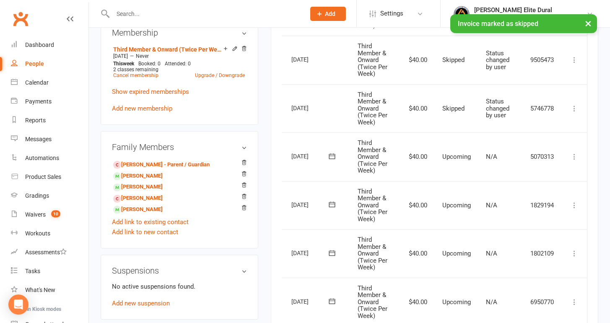
click at [574, 156] on icon at bounding box center [574, 157] width 8 height 8
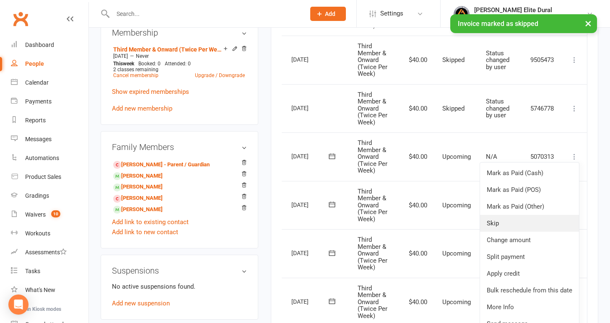
click at [529, 223] on link "Skip" at bounding box center [529, 223] width 99 height 17
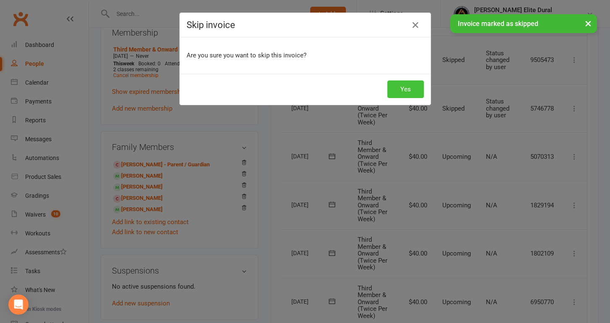
click at [403, 91] on button "Yes" at bounding box center [405, 90] width 36 height 18
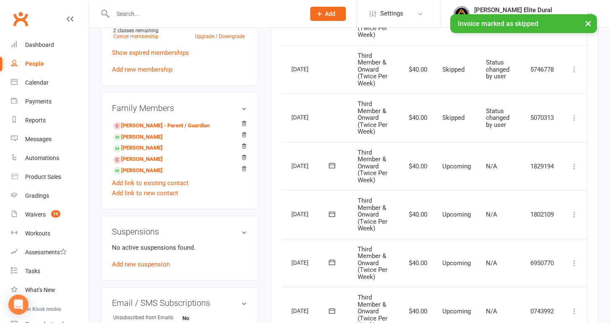
scroll to position [413, 0]
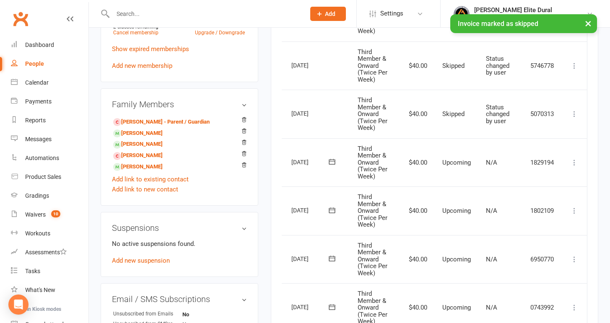
click at [575, 161] on icon at bounding box center [574, 163] width 8 height 8
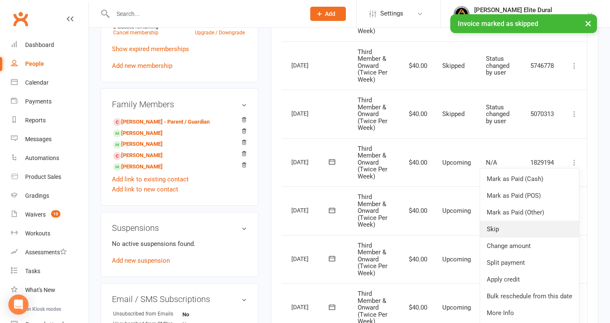
click at [526, 228] on link "Skip" at bounding box center [529, 229] width 99 height 17
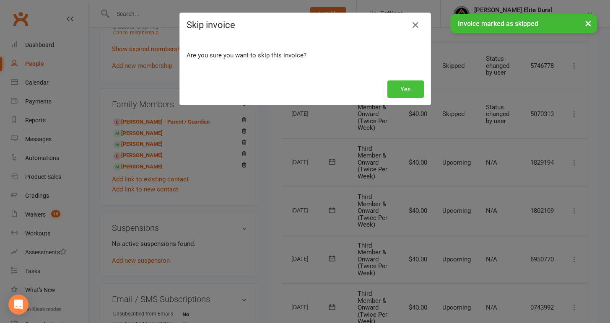
click at [408, 89] on button "Yes" at bounding box center [405, 90] width 36 height 18
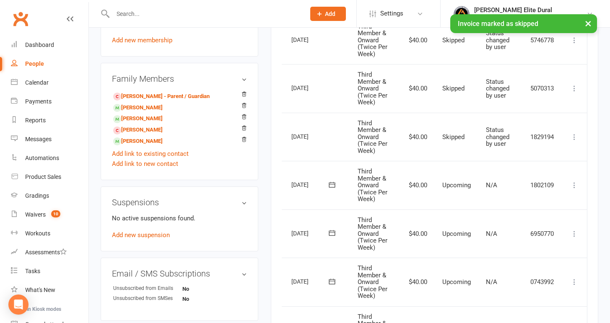
scroll to position [443, 0]
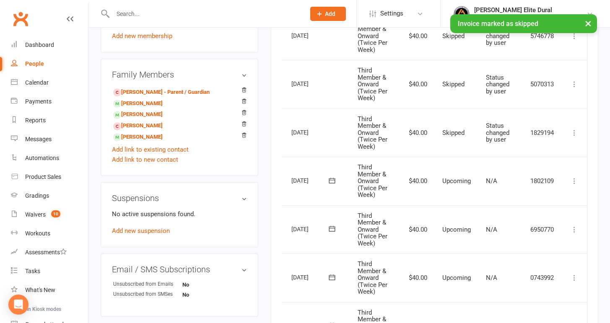
click at [577, 179] on icon at bounding box center [574, 181] width 8 height 8
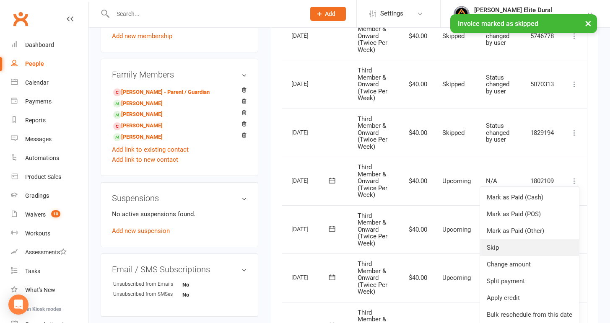
click at [528, 247] on link "Skip" at bounding box center [529, 247] width 99 height 17
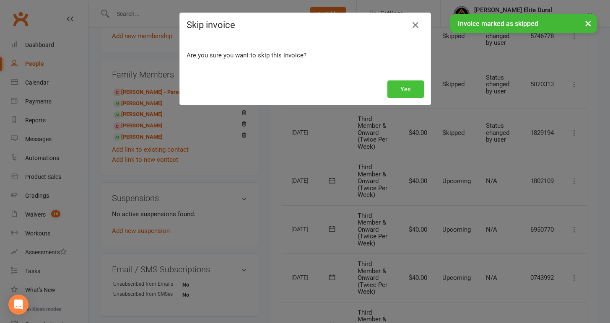
click at [412, 96] on button "Yes" at bounding box center [405, 90] width 36 height 18
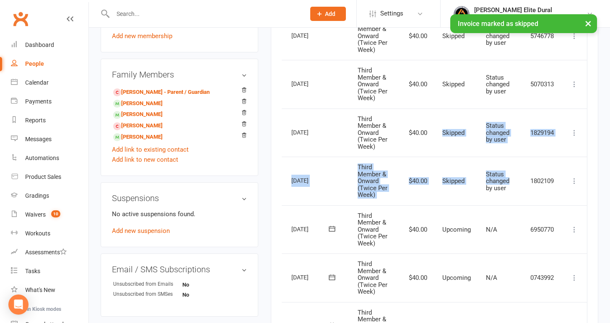
drag, startPoint x: 517, startPoint y: 184, endPoint x: 432, endPoint y: 132, distance: 99.4
click at [432, 132] on table "Due Contact Membership Amount Status History Invoice # Select this [DATE] [PERS…" at bounding box center [422, 328] width 330 height 1064
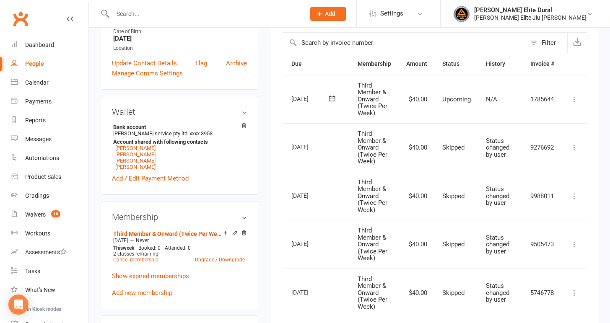
scroll to position [184, 0]
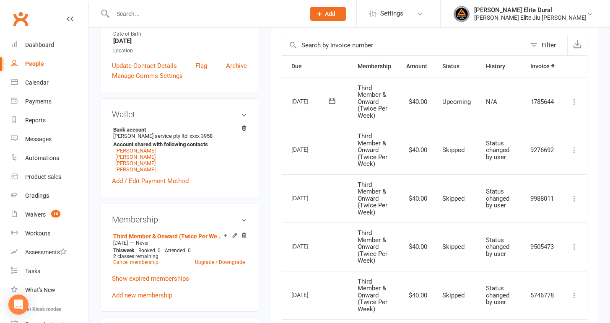
click at [441, 157] on td "Skipped" at bounding box center [457, 150] width 44 height 49
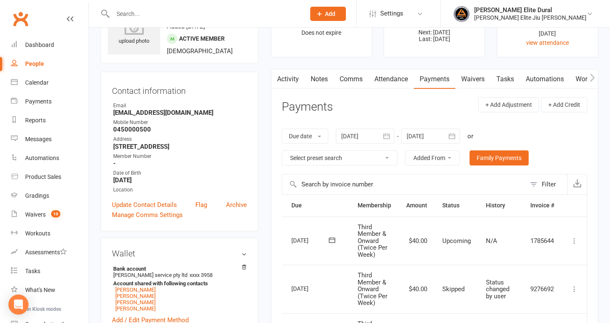
scroll to position [0, 0]
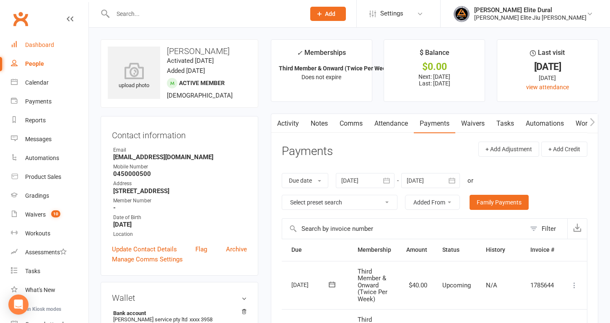
click at [47, 44] on div "Dashboard" at bounding box center [39, 45] width 29 height 7
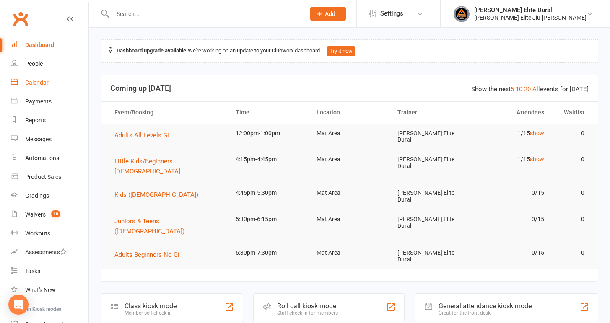
click at [34, 83] on div "Calendar" at bounding box center [36, 82] width 23 height 7
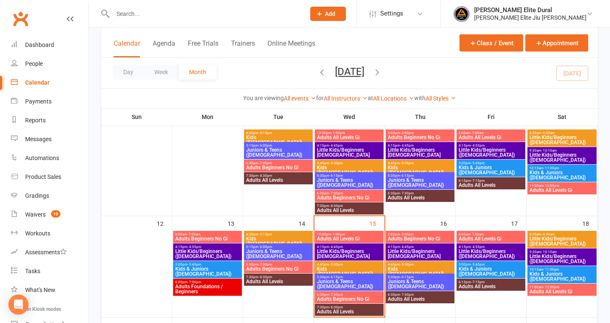
scroll to position [166, 0]
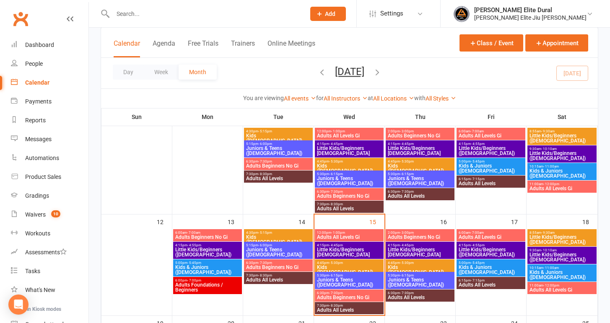
click at [337, 236] on span "Adults All Levels Gi" at bounding box center [349, 237] width 65 height 5
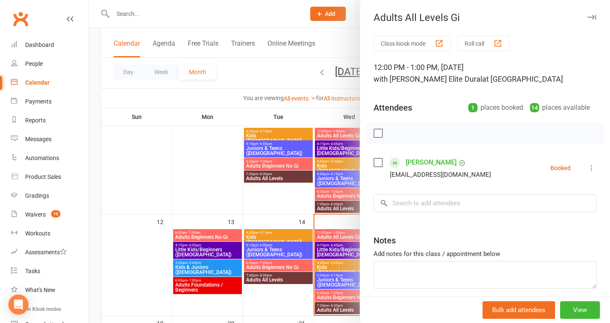
click at [94, 206] on div at bounding box center [349, 161] width 521 height 323
